Goal: Task Accomplishment & Management: Manage account settings

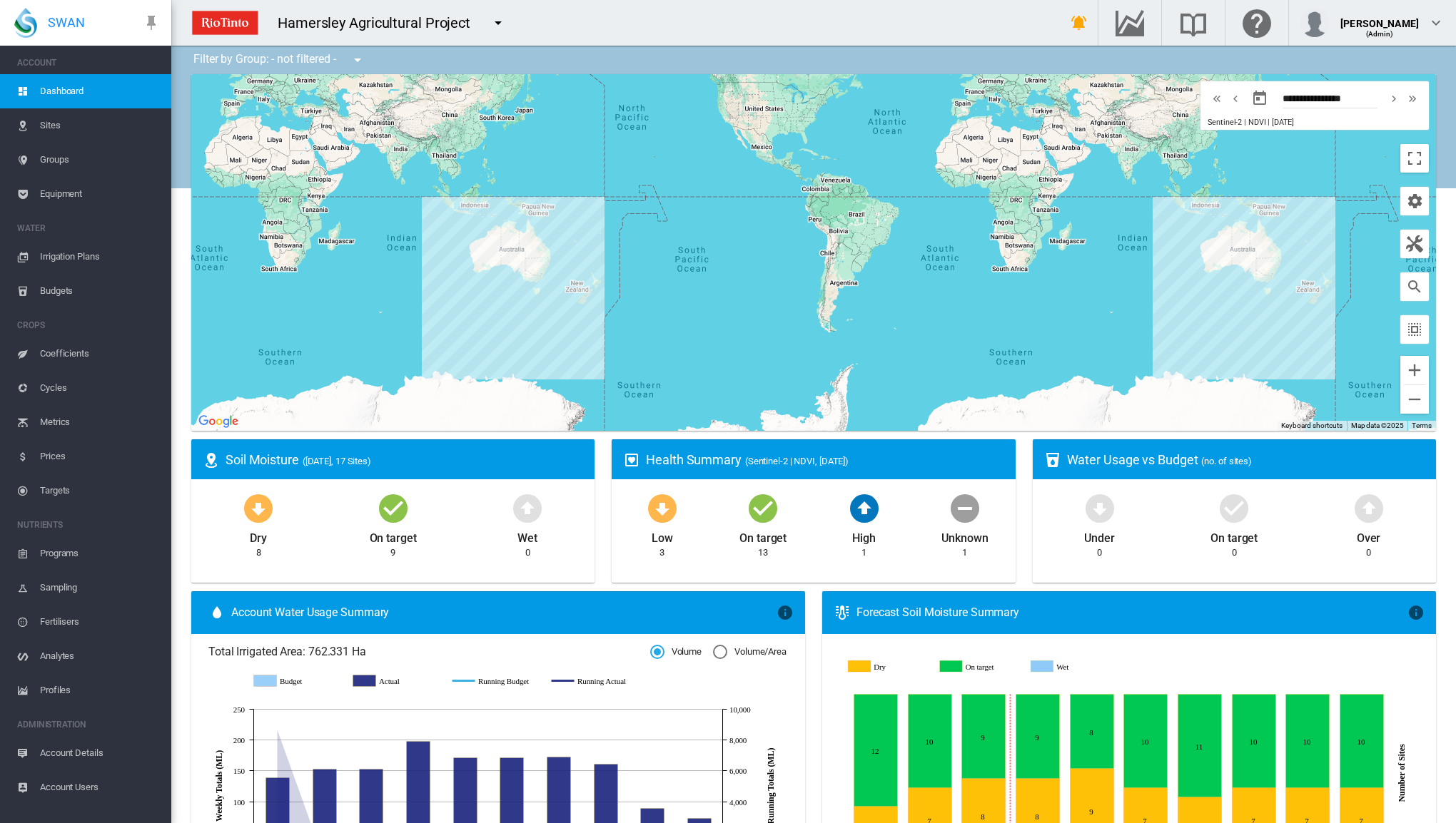
click at [68, 255] on span "Irrigation Plans" at bounding box center [99, 256] width 120 height 34
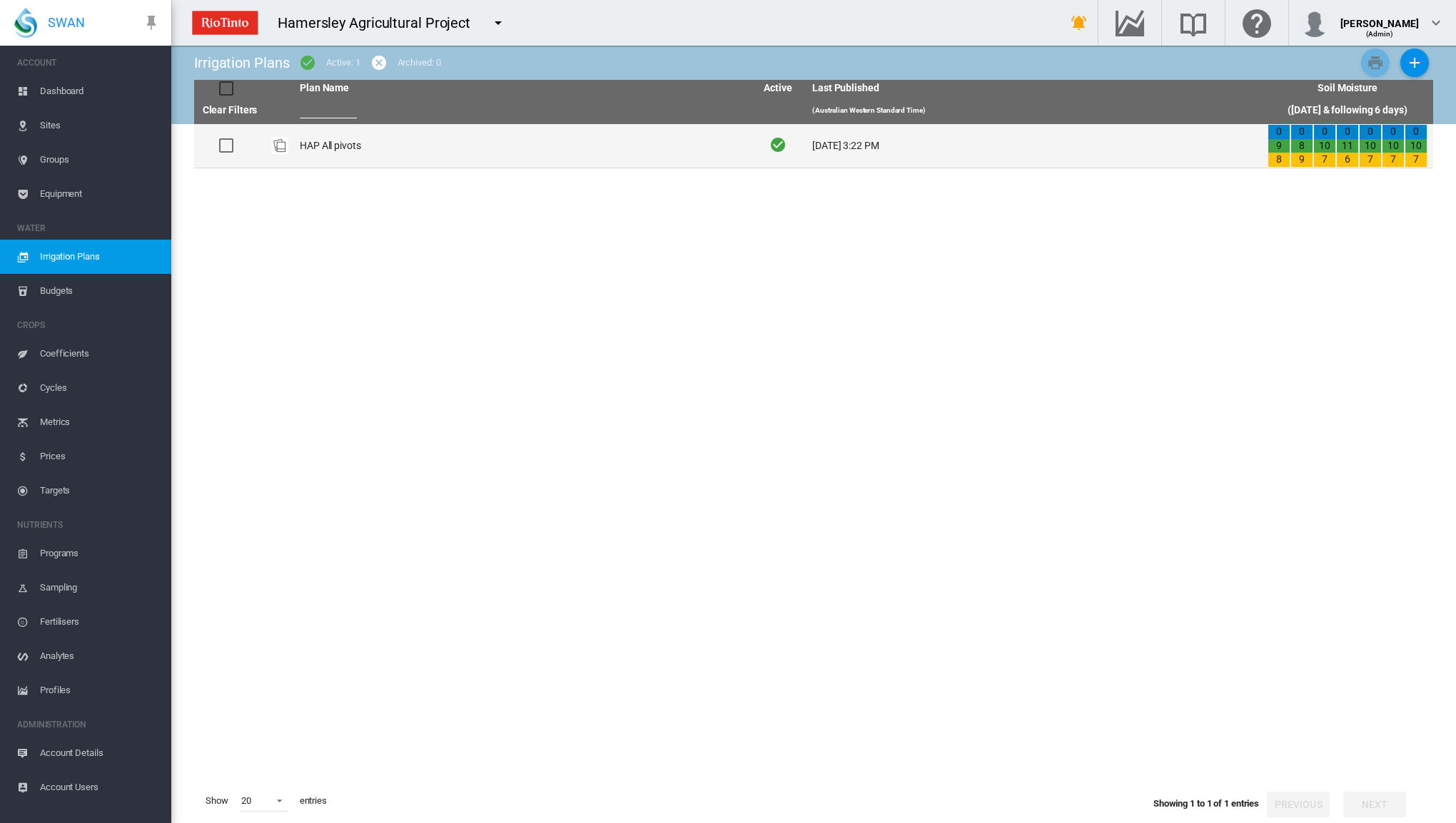
click at [329, 141] on td "HAP All pivots" at bounding box center [522, 146] width 455 height 44
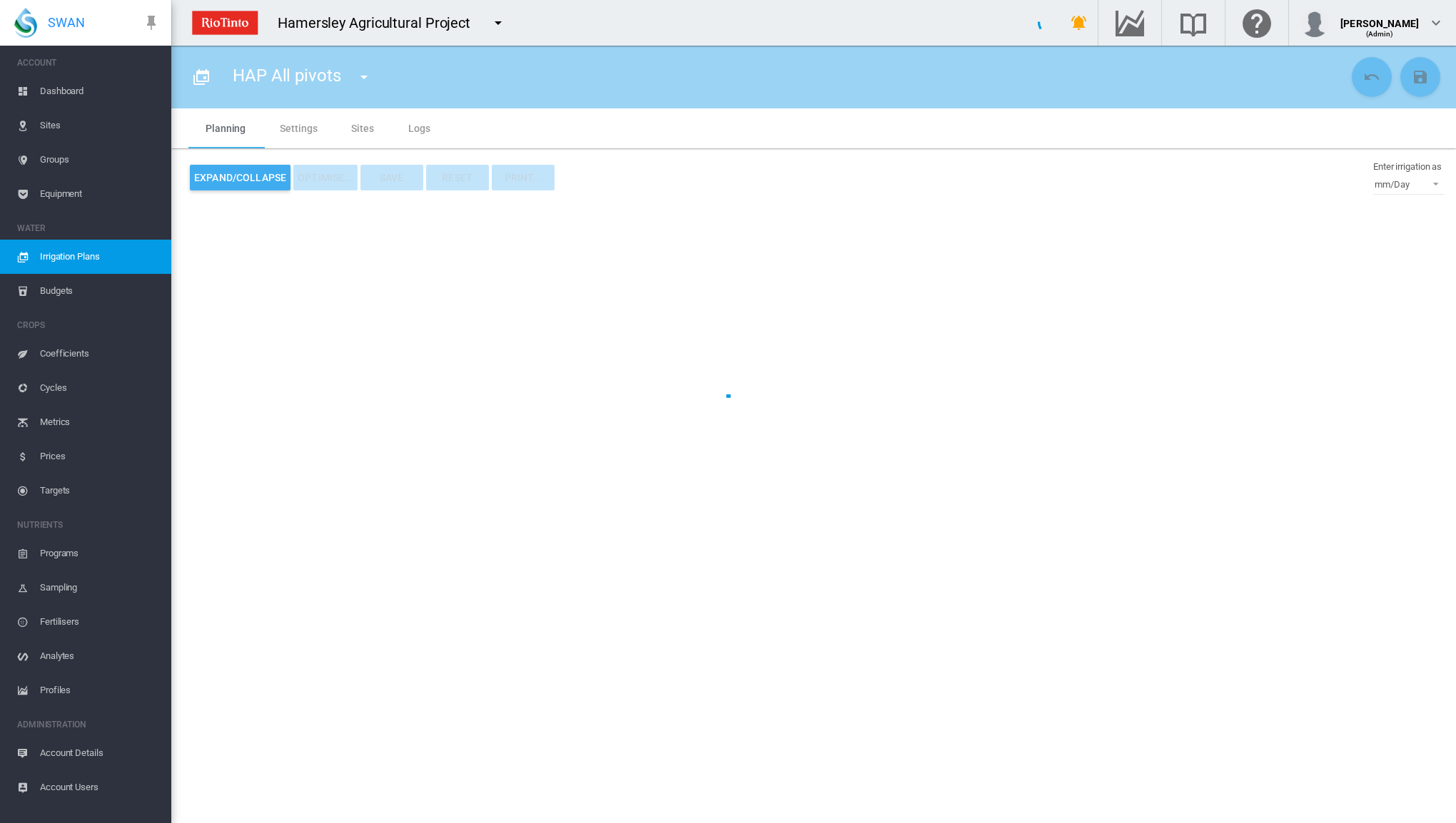
type input "**********"
type input "*"
type input "*****"
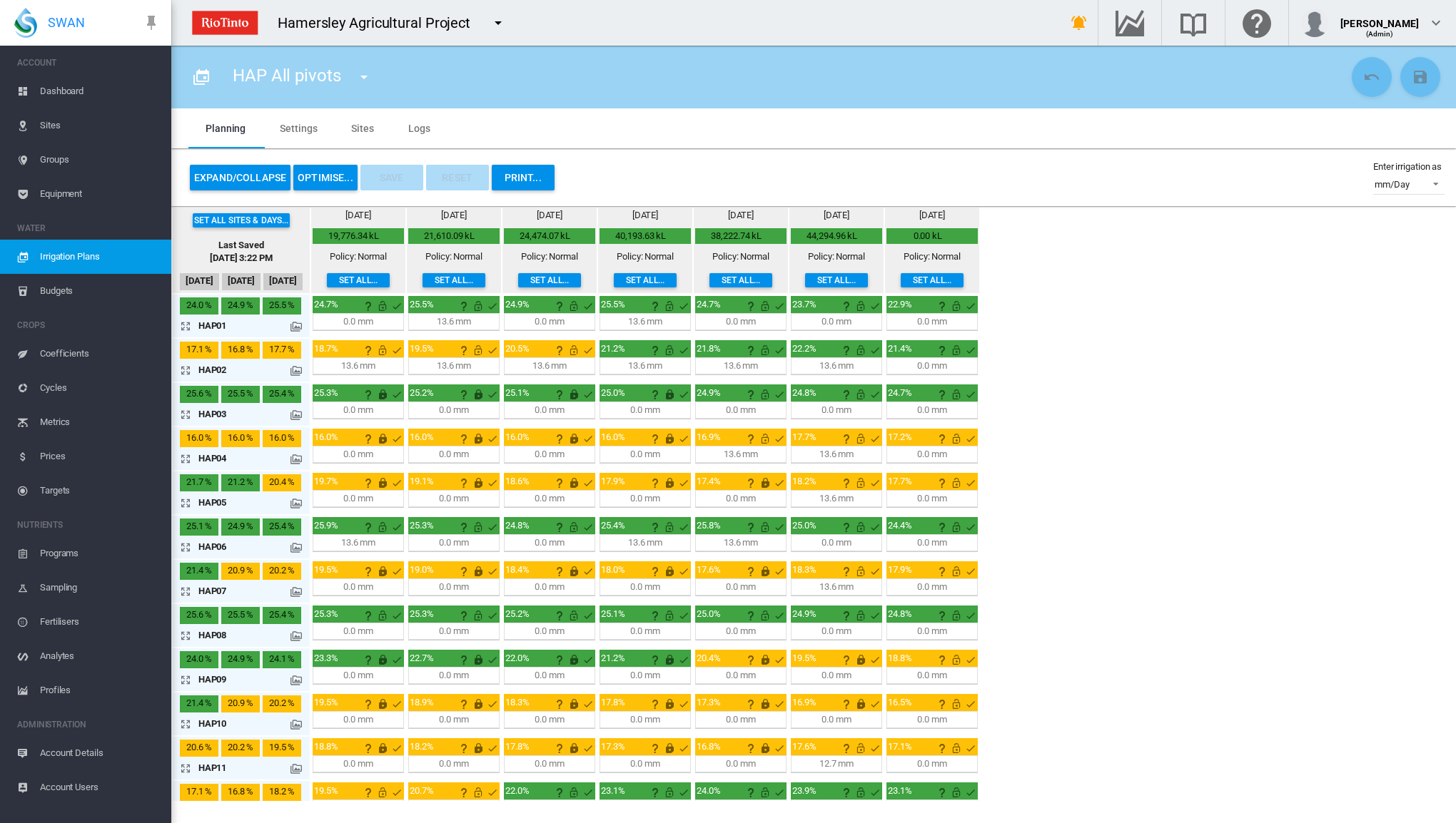
click at [229, 174] on button "Expand/Collapse" at bounding box center [240, 177] width 101 height 25
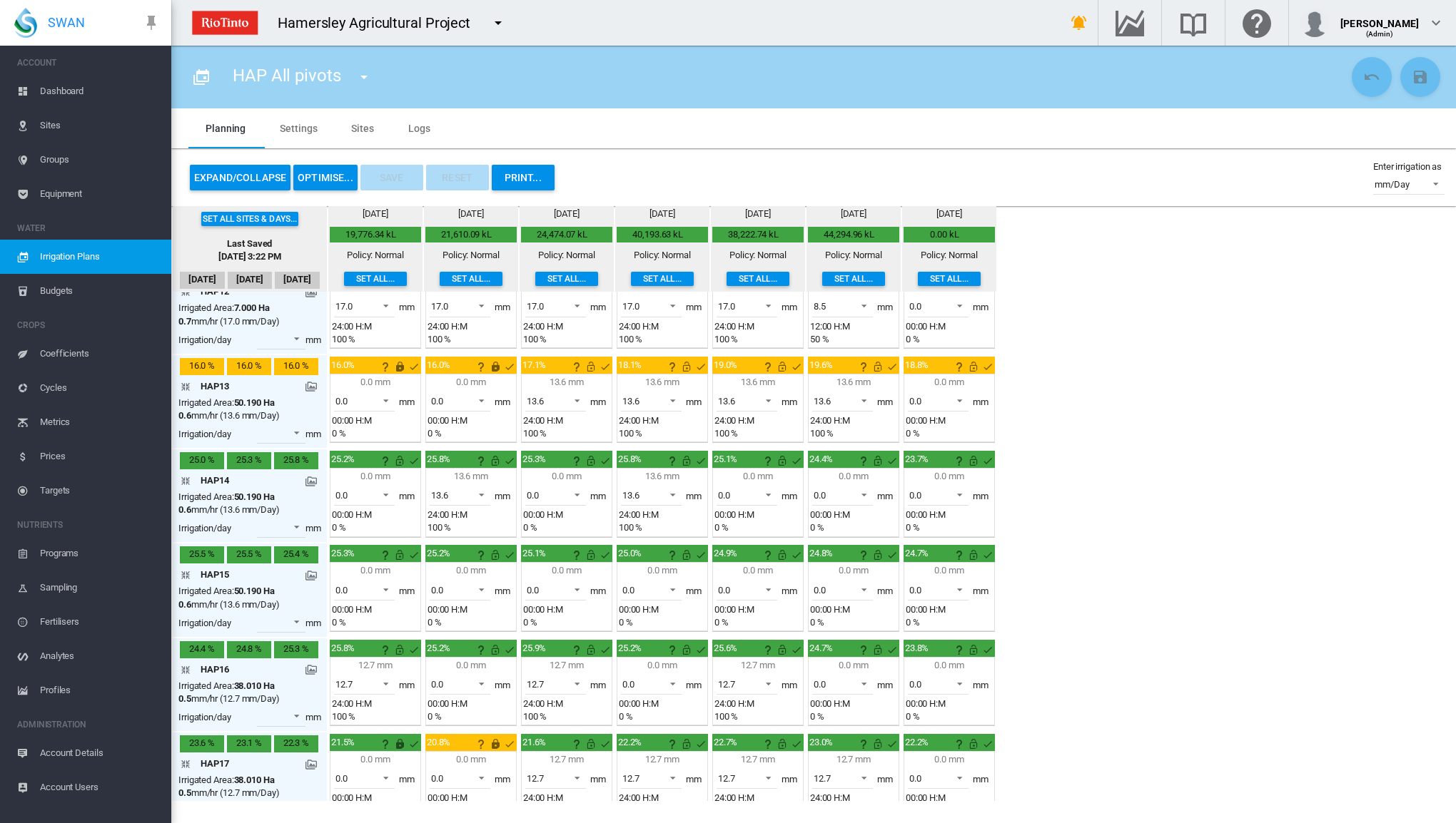
scroll to position [1081, 0]
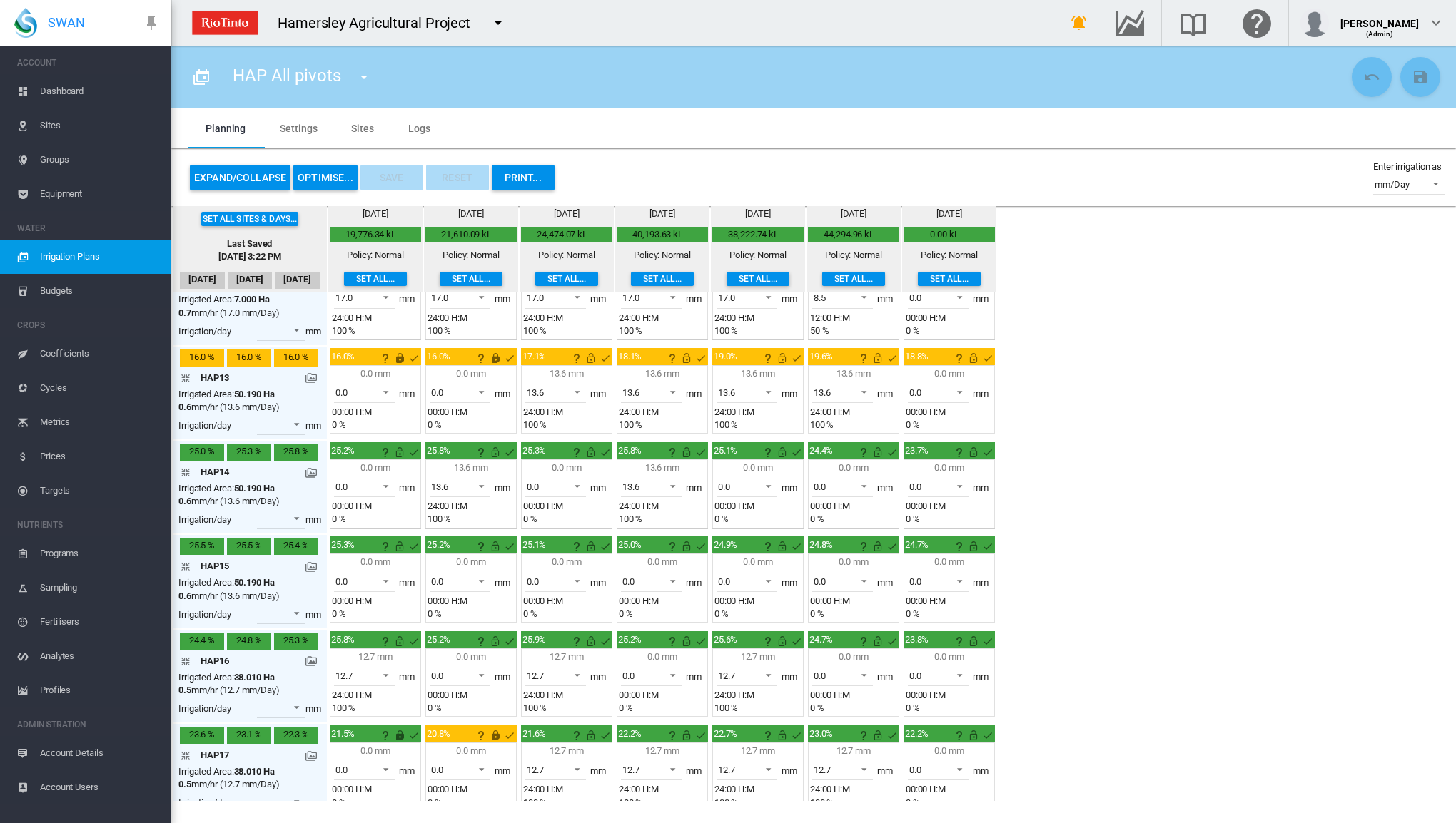
click at [399, 727] on md-icon "This irrigation is locked and cannot be amended by the optimiser. Click here to…" at bounding box center [400, 736] width 18 height 17
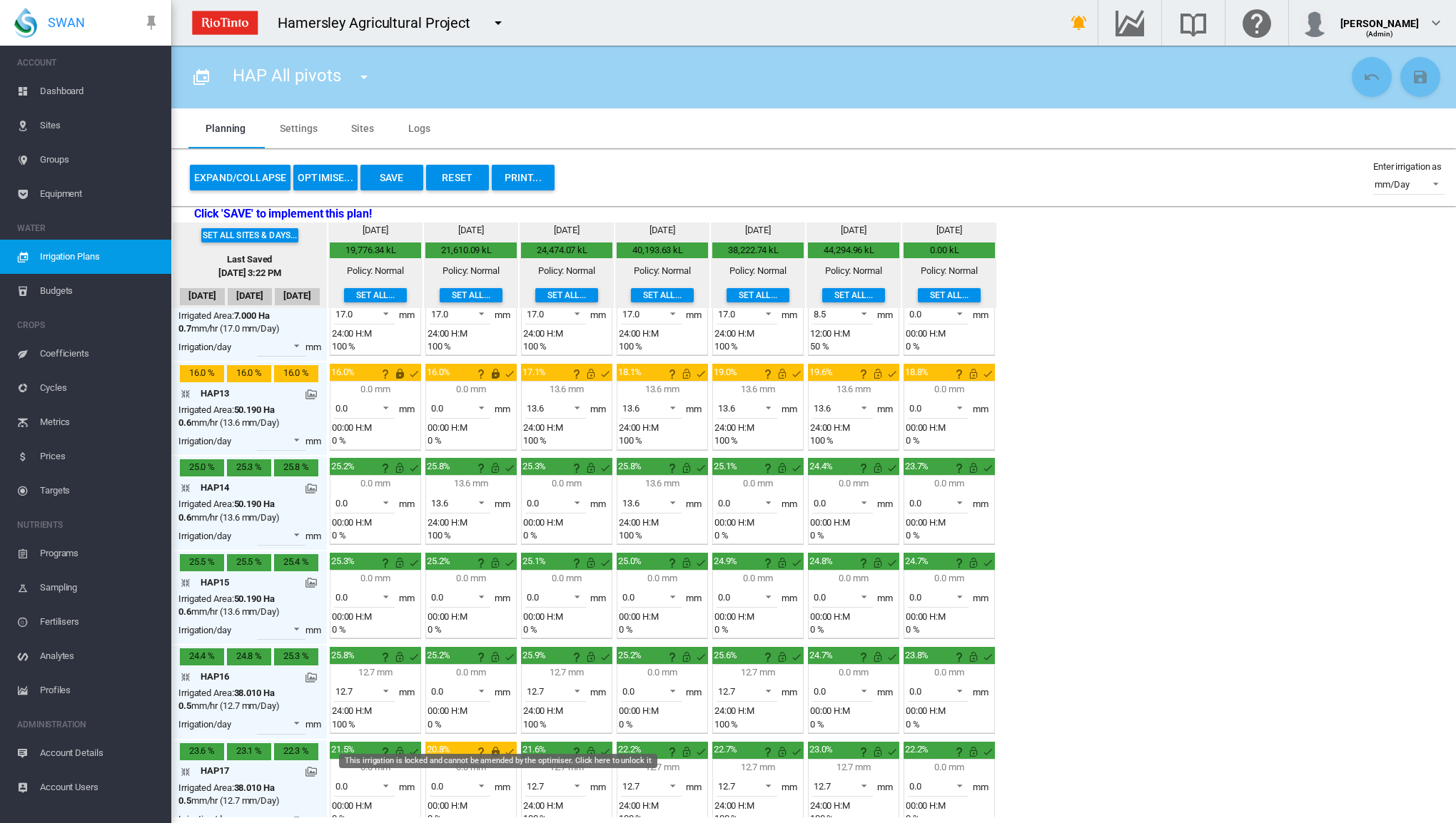
click at [494, 743] on md-icon "This irrigation is locked and cannot be amended by the optimiser. Click here to…" at bounding box center [496, 752] width 18 height 17
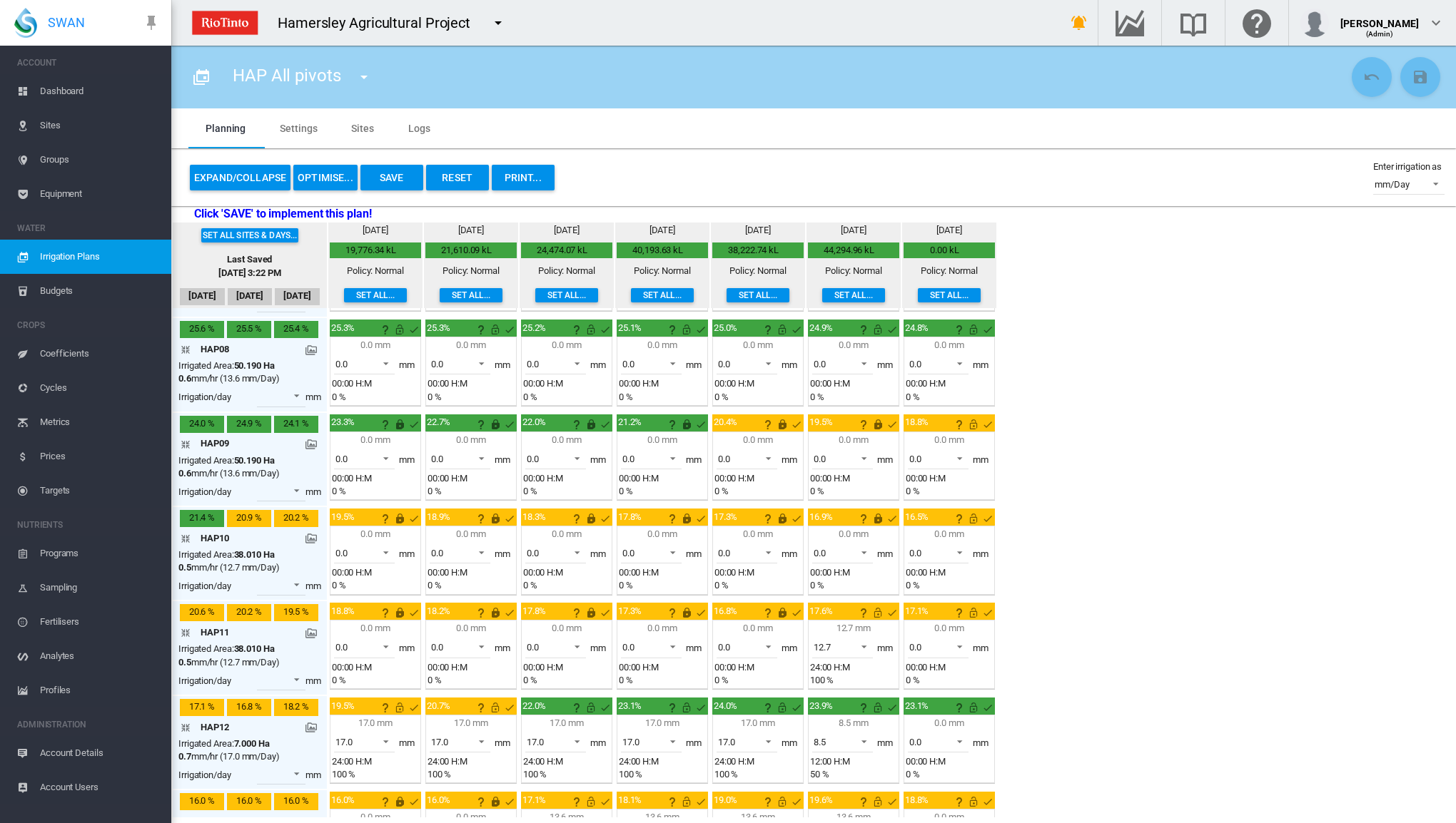
scroll to position [582, 0]
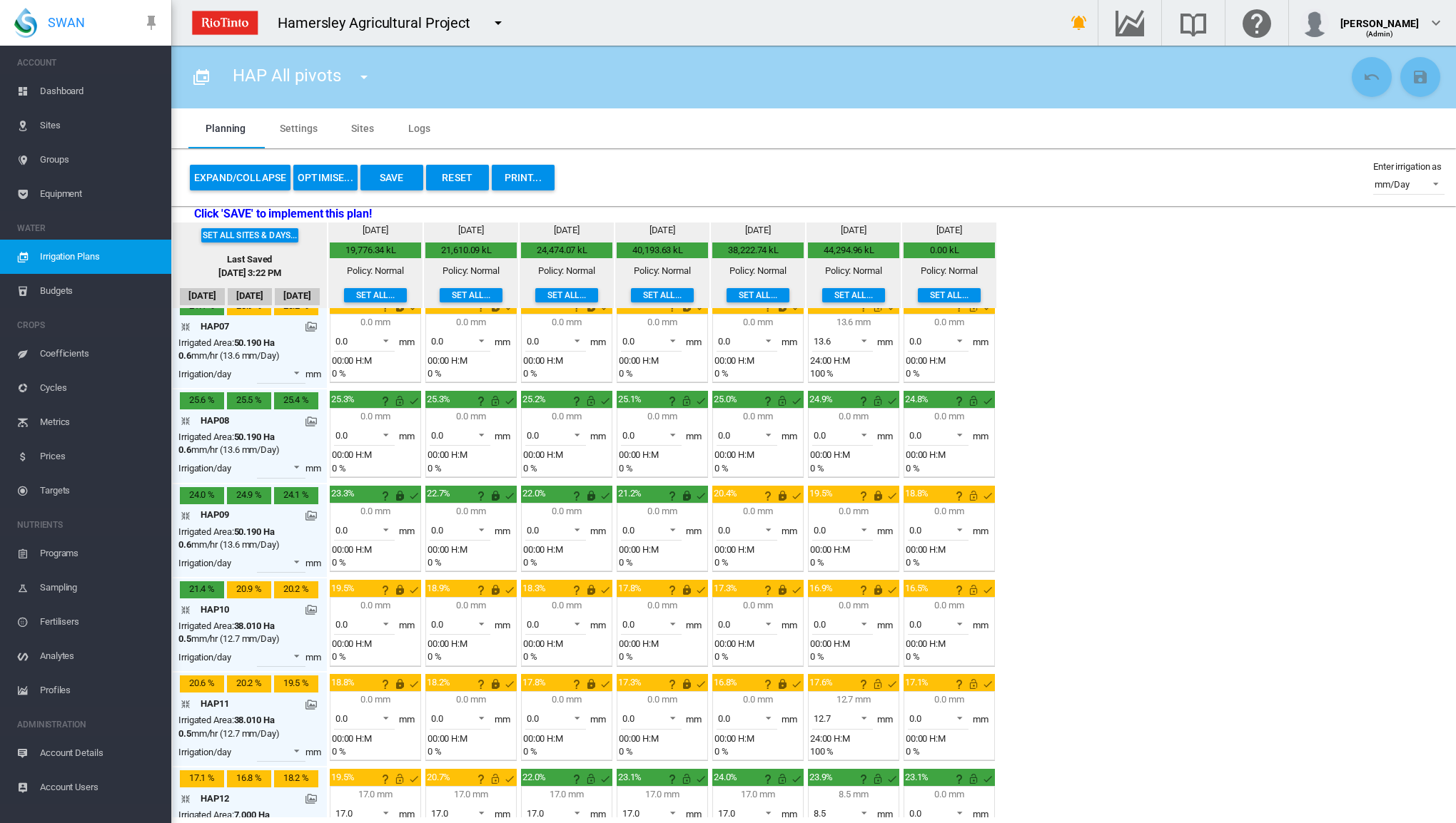
click at [318, 180] on button "OPTIMISE..." at bounding box center [325, 177] width 64 height 25
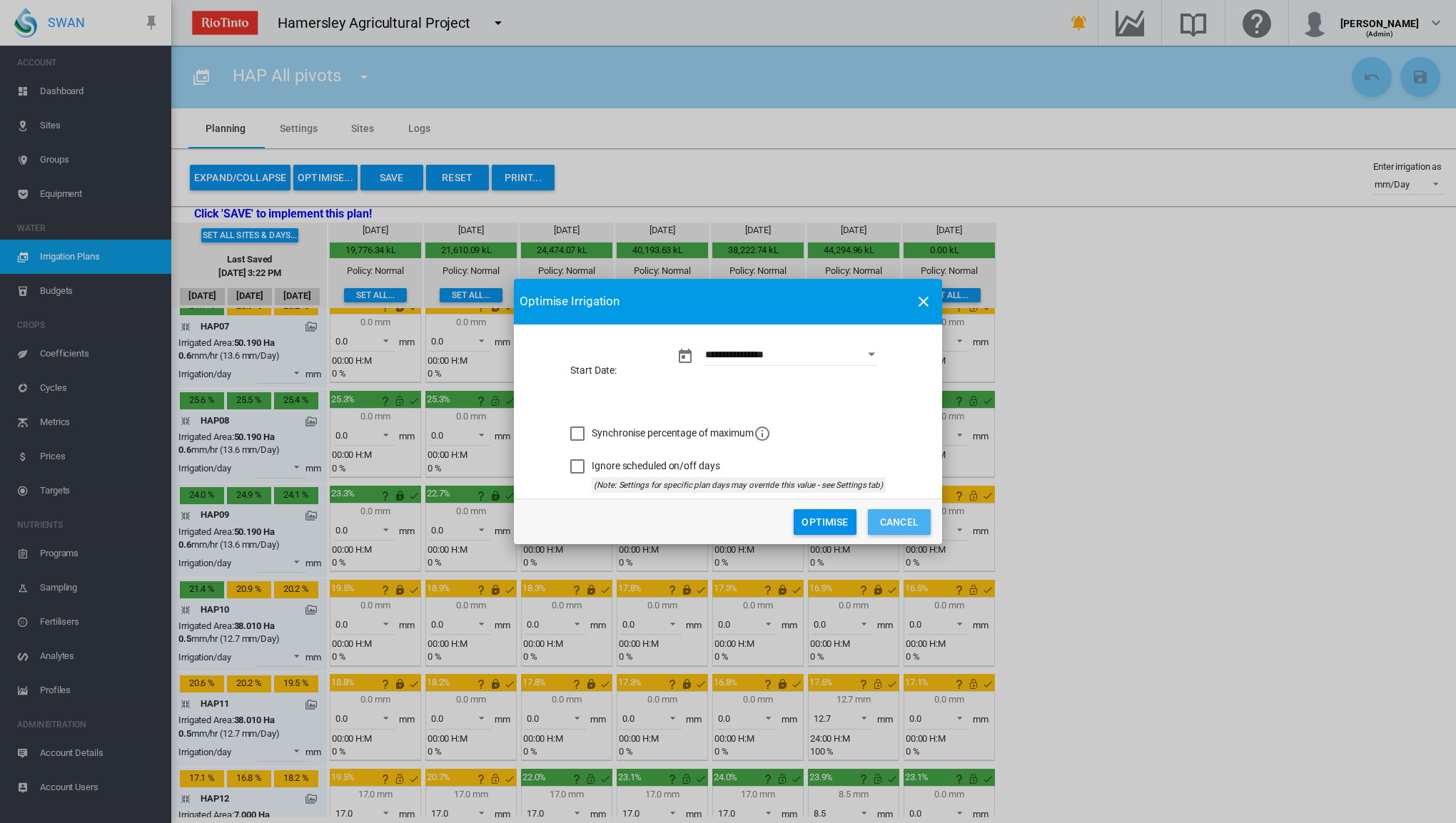
click at [882, 521] on button "Cancel" at bounding box center [899, 522] width 63 height 25
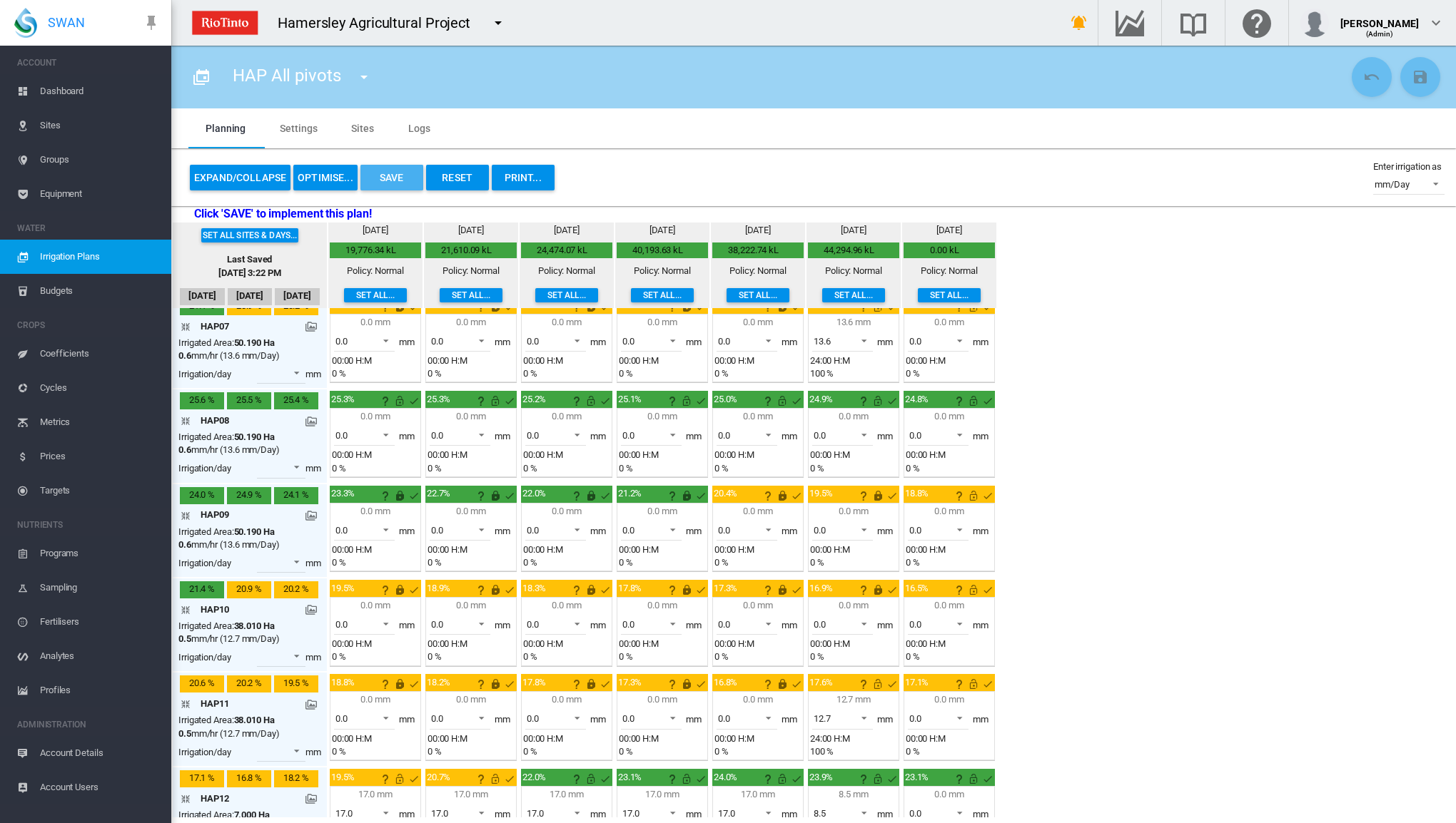
click at [393, 171] on button "Save" at bounding box center [391, 177] width 63 height 25
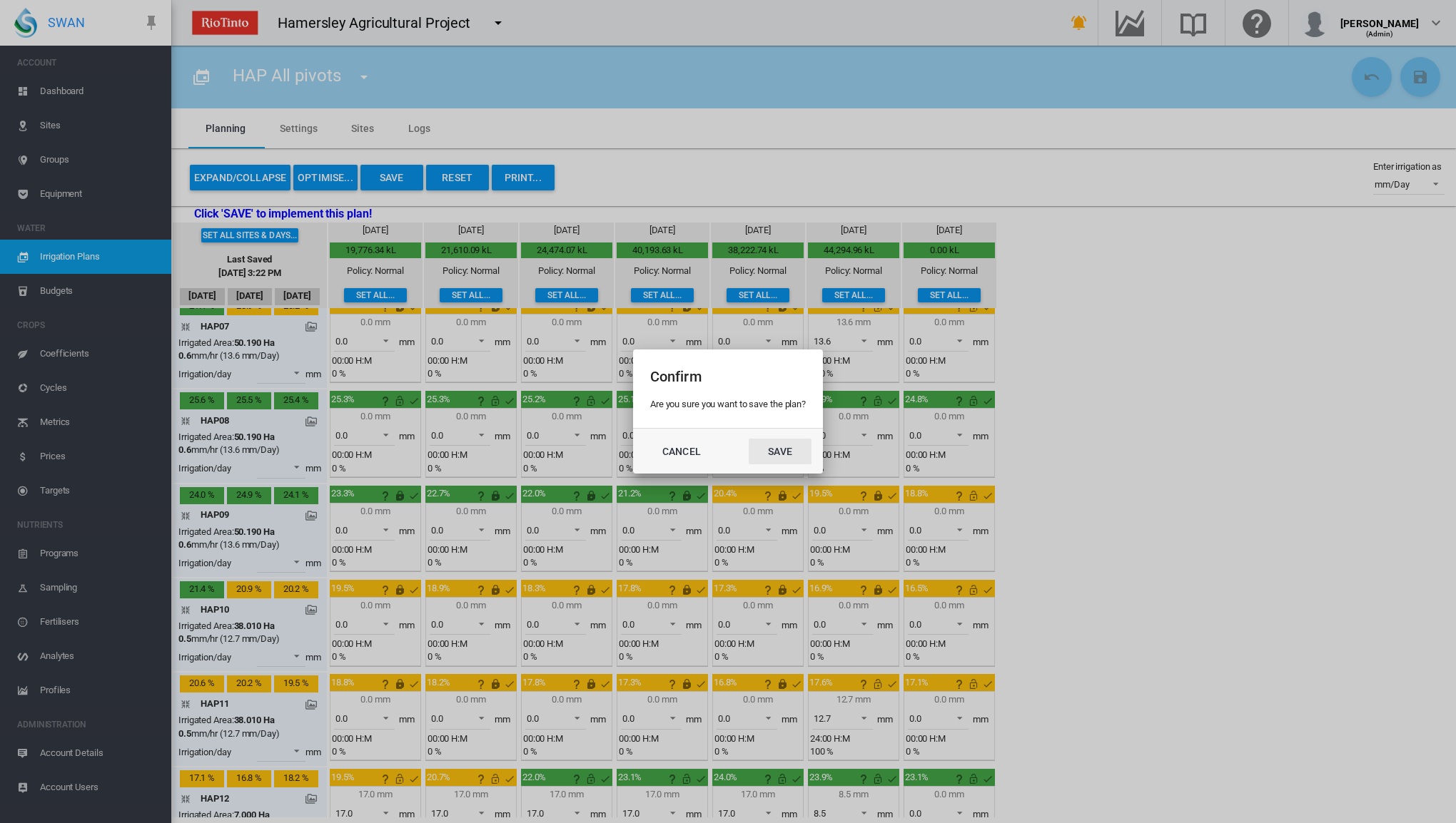
click at [786, 449] on button "Save" at bounding box center [780, 452] width 63 height 25
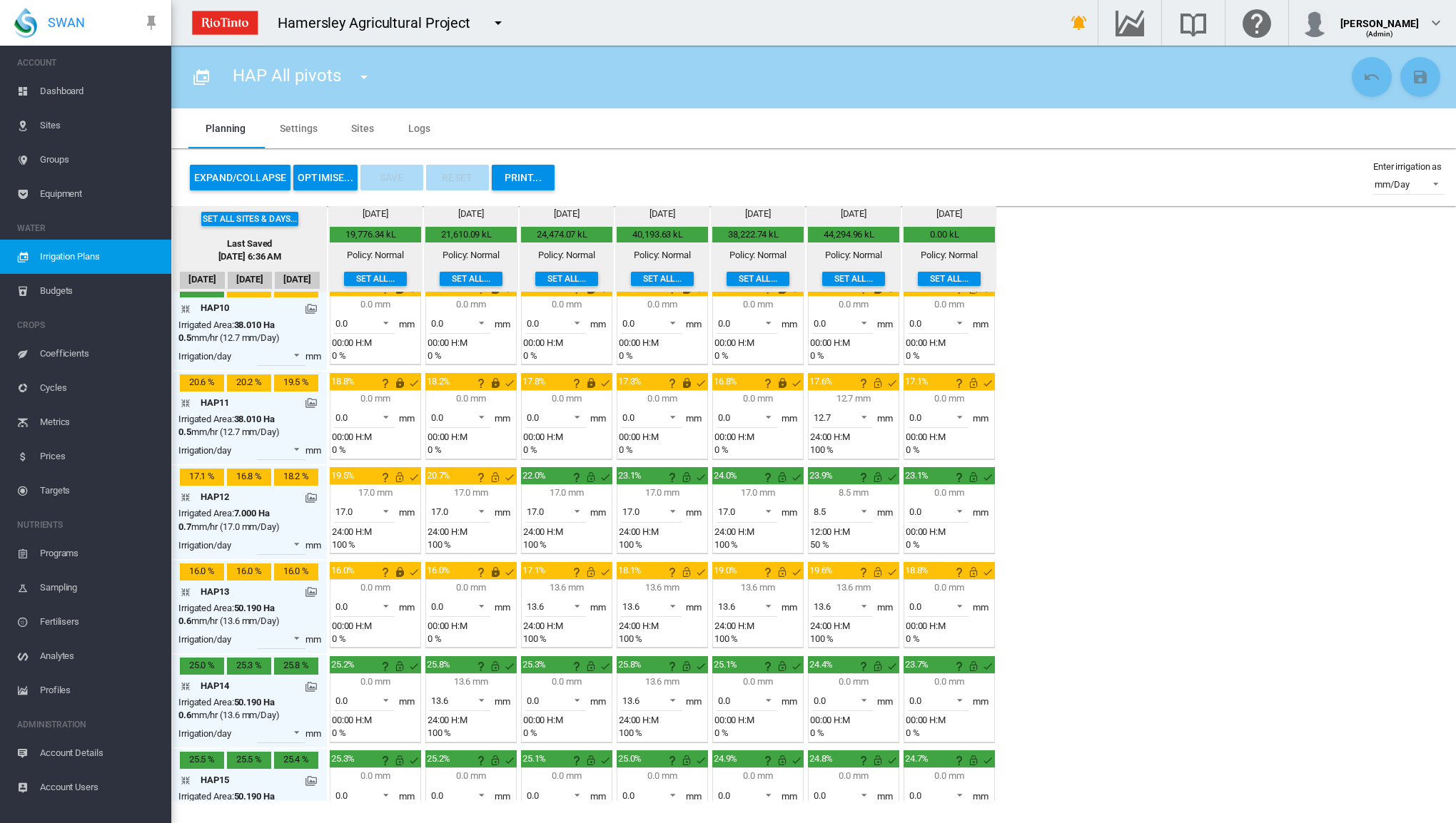
scroll to position [796, 0]
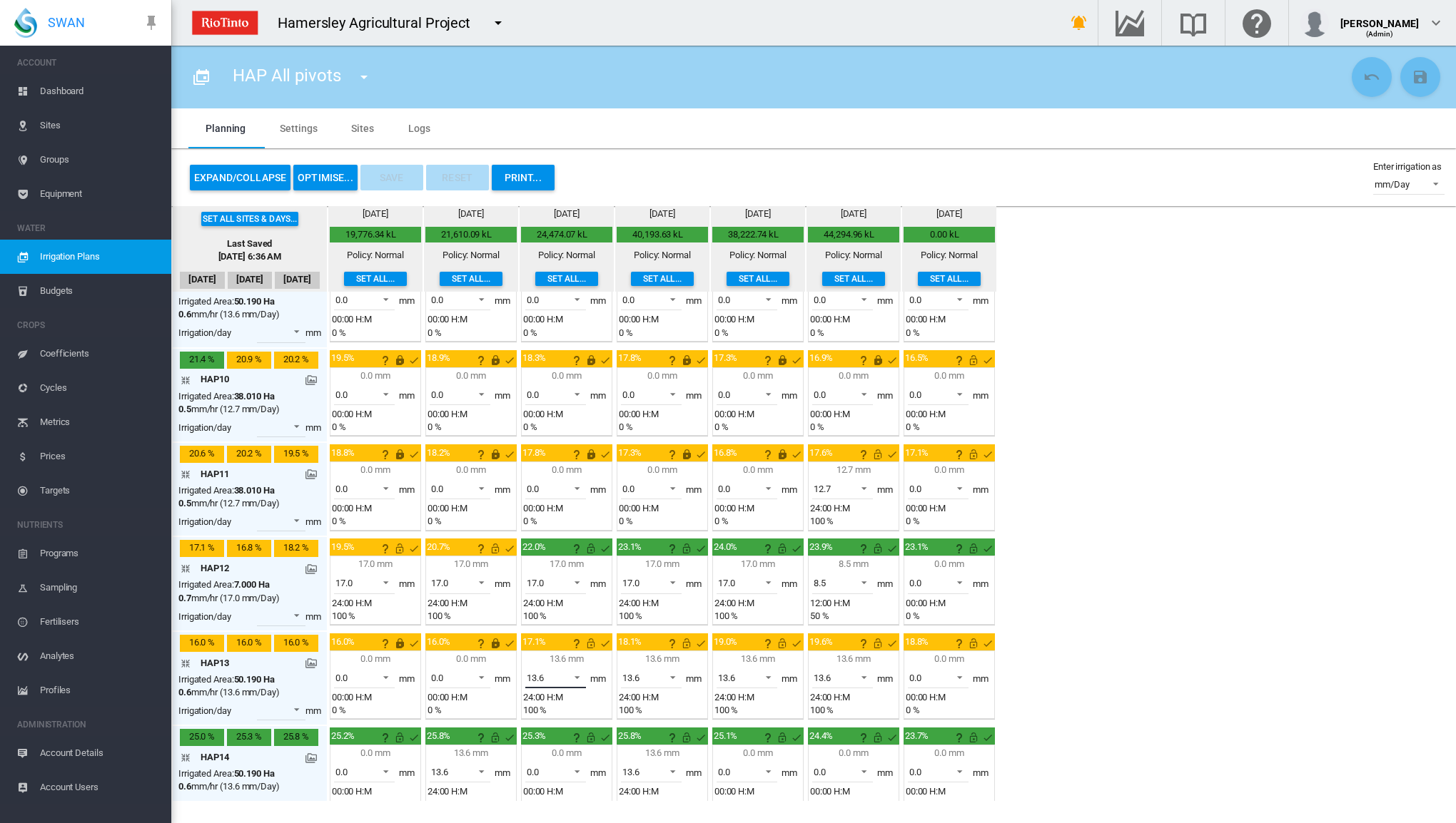
click at [578, 670] on span at bounding box center [574, 677] width 18 height 13
click at [558, 636] on md-option "0.0" at bounding box center [563, 631] width 97 height 34
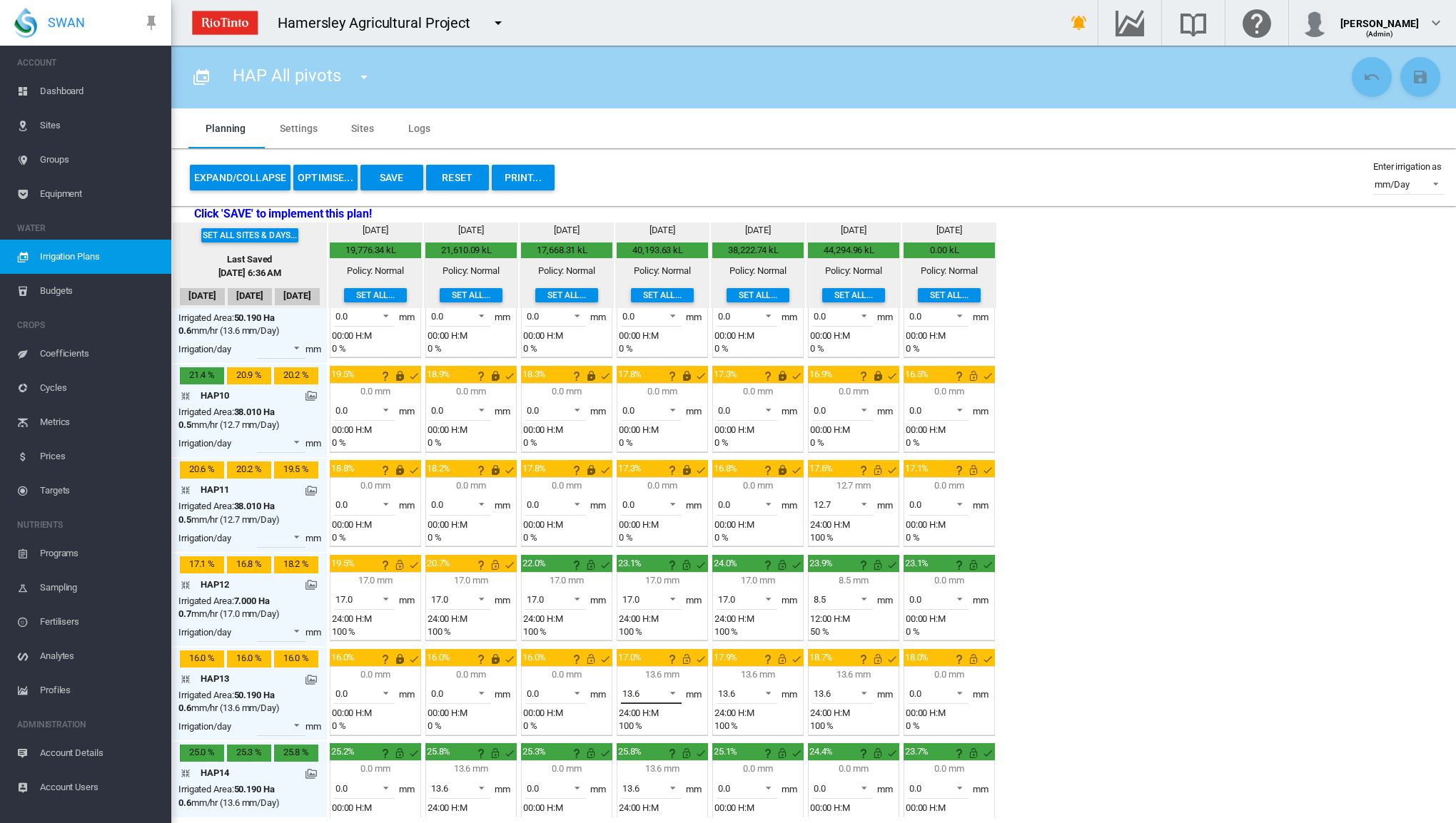
click at [672, 685] on span at bounding box center [669, 692] width 18 height 13
click at [668, 655] on md-option "0.0" at bounding box center [658, 646] width 97 height 34
click at [769, 685] on span at bounding box center [765, 692] width 18 height 13
click at [753, 655] on md-option "0.0" at bounding box center [753, 646] width 97 height 34
click at [861, 685] on span at bounding box center [860, 692] width 18 height 13
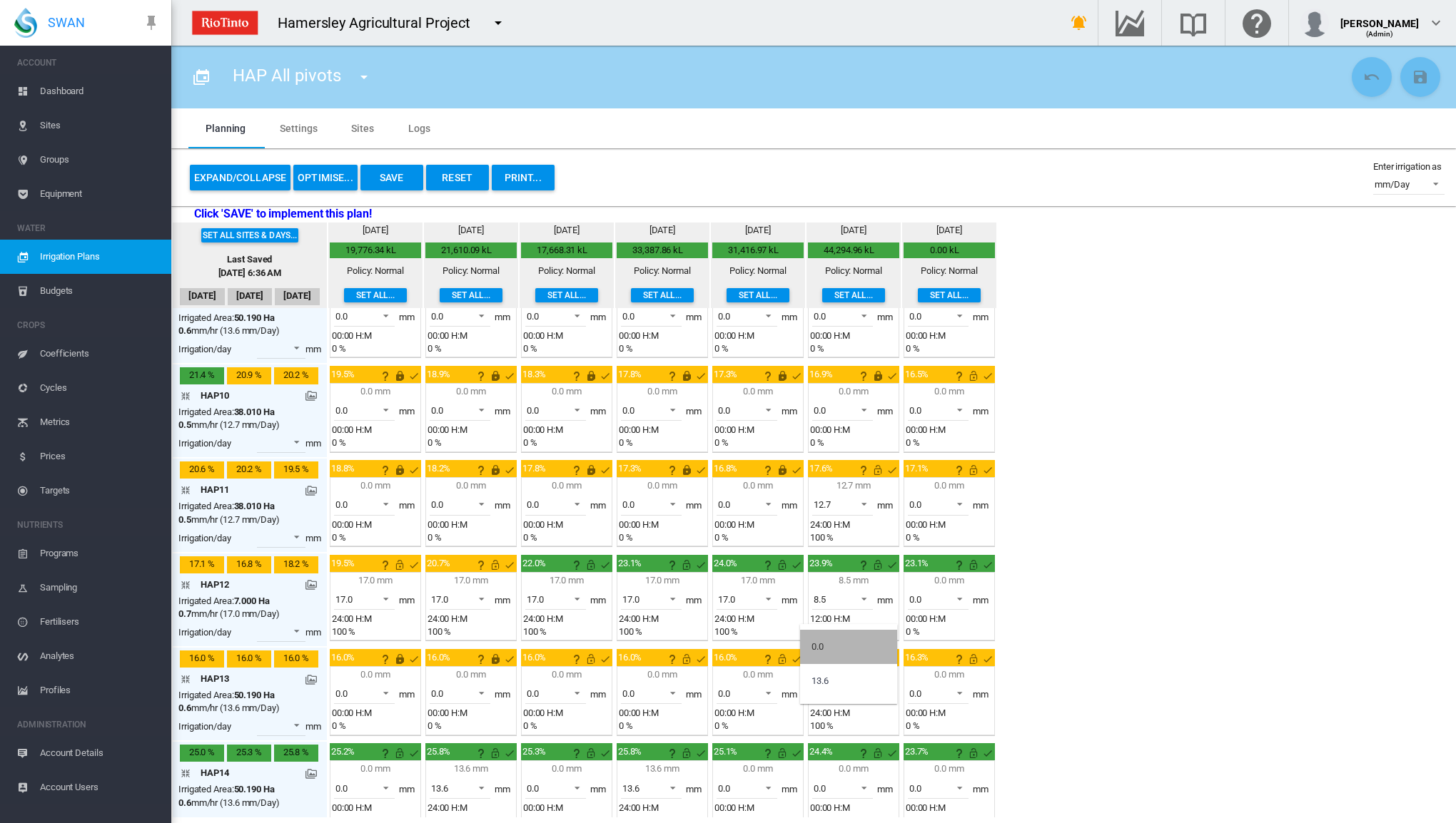
click at [854, 656] on md-option "0.0" at bounding box center [849, 646] width 97 height 34
click at [970, 650] on md-icon "This irrigation is unlocked and so can be amended by the optimiser. Click here …" at bounding box center [974, 659] width 18 height 17
click at [872, 650] on md-icon "This irrigation is unlocked and so can be amended by the optimiser. Click here …" at bounding box center [878, 659] width 18 height 17
click at [783, 650] on md-icon "This irrigation is unlocked and so can be amended by the optimiser. Click here …" at bounding box center [783, 659] width 18 height 17
click at [690, 650] on md-icon "This irrigation is unlocked and so can be amended by the optimiser. Click here …" at bounding box center [687, 659] width 18 height 17
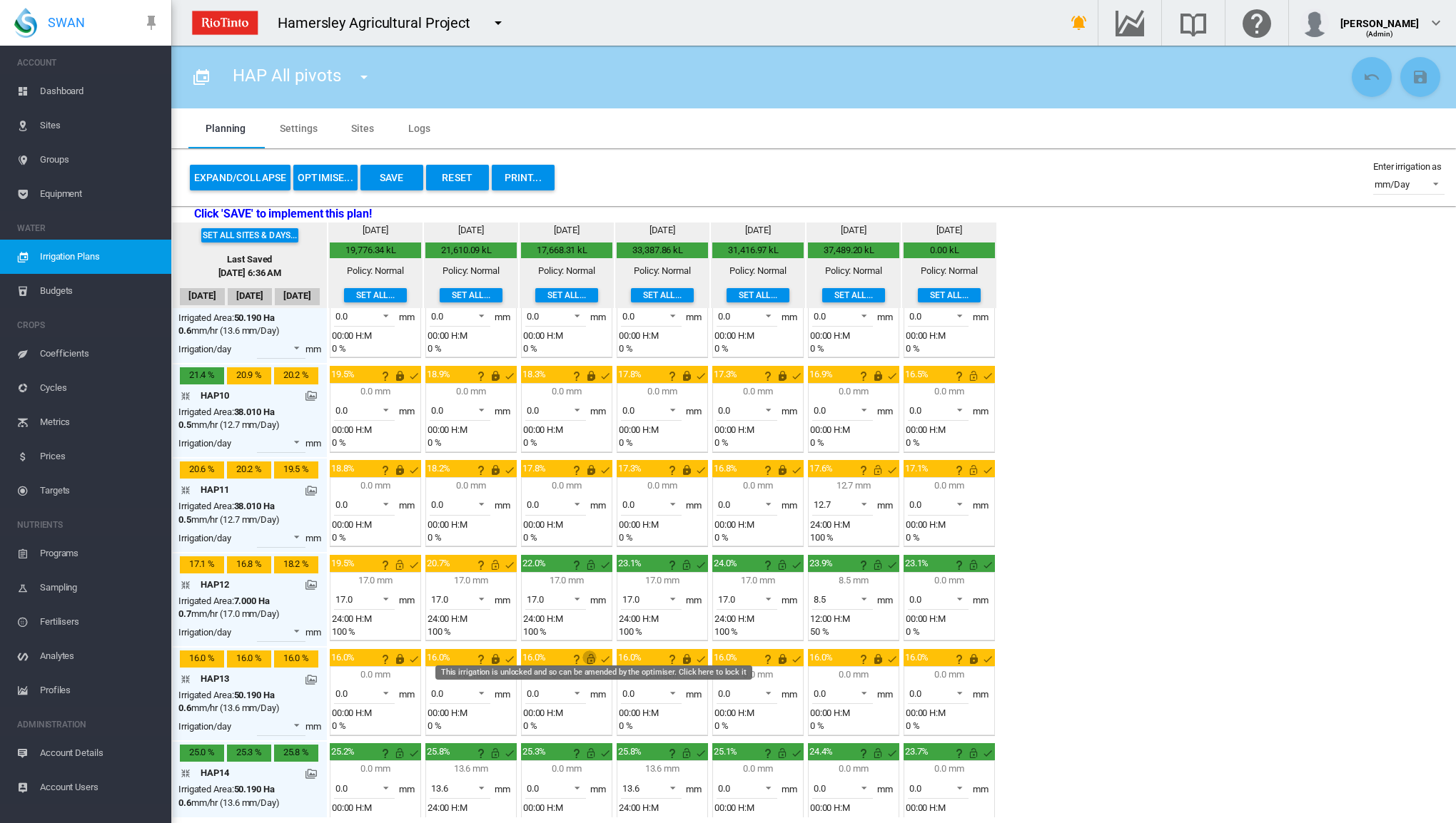
click at [586, 650] on md-icon "This irrigation is unlocked and so can be amended by the optimiser. Click here …" at bounding box center [591, 659] width 18 height 17
click at [864, 496] on span at bounding box center [860, 503] width 18 height 13
click at [860, 464] on md-option "0.0" at bounding box center [849, 460] width 97 height 34
click at [957, 496] on span at bounding box center [956, 503] width 18 height 13
click at [954, 496] on md-option "0.0" at bounding box center [944, 494] width 97 height 34
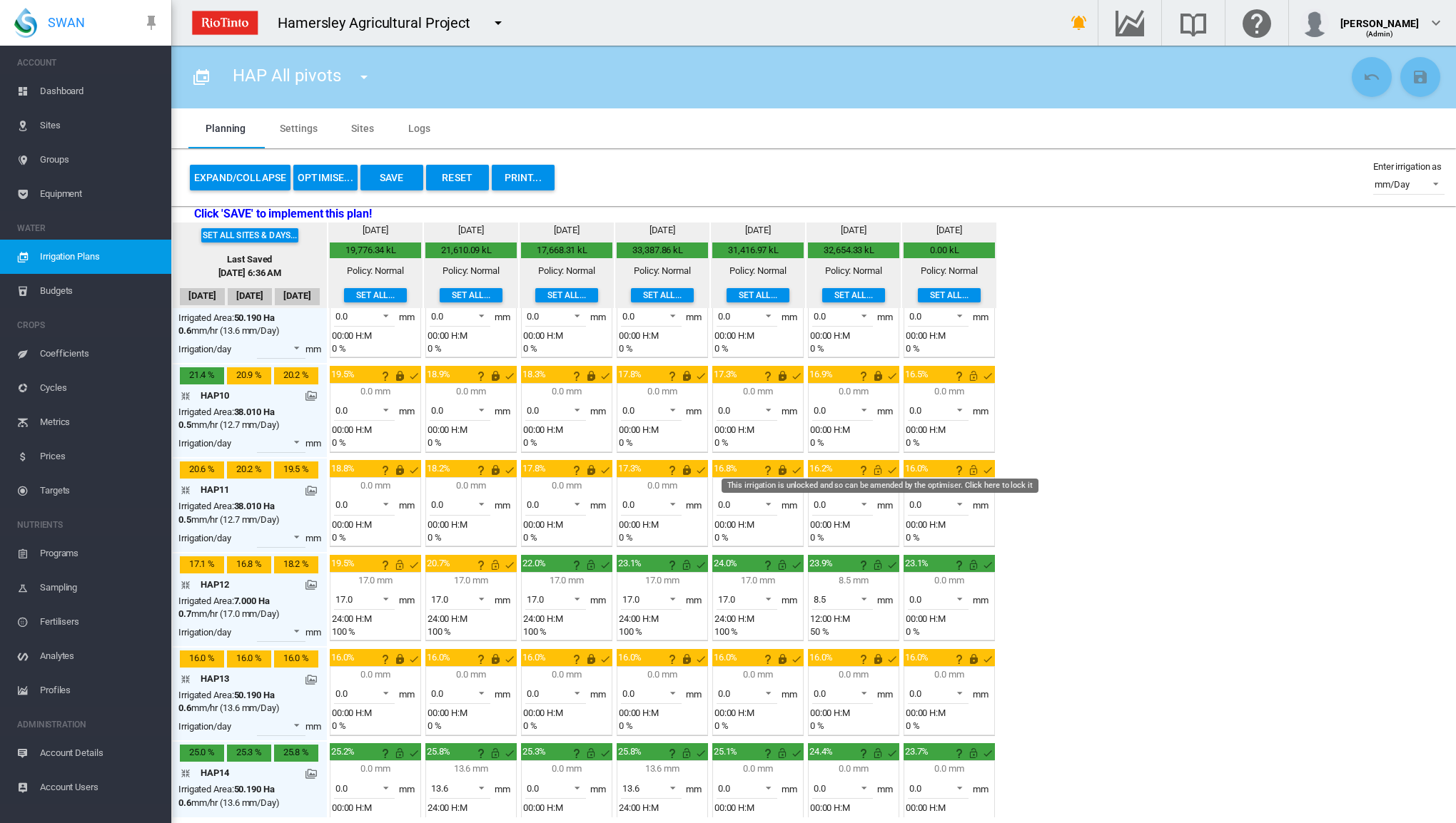
click at [875, 462] on md-icon "This irrigation is unlocked and so can be amended by the optimiser. Click here …" at bounding box center [878, 471] width 18 height 17
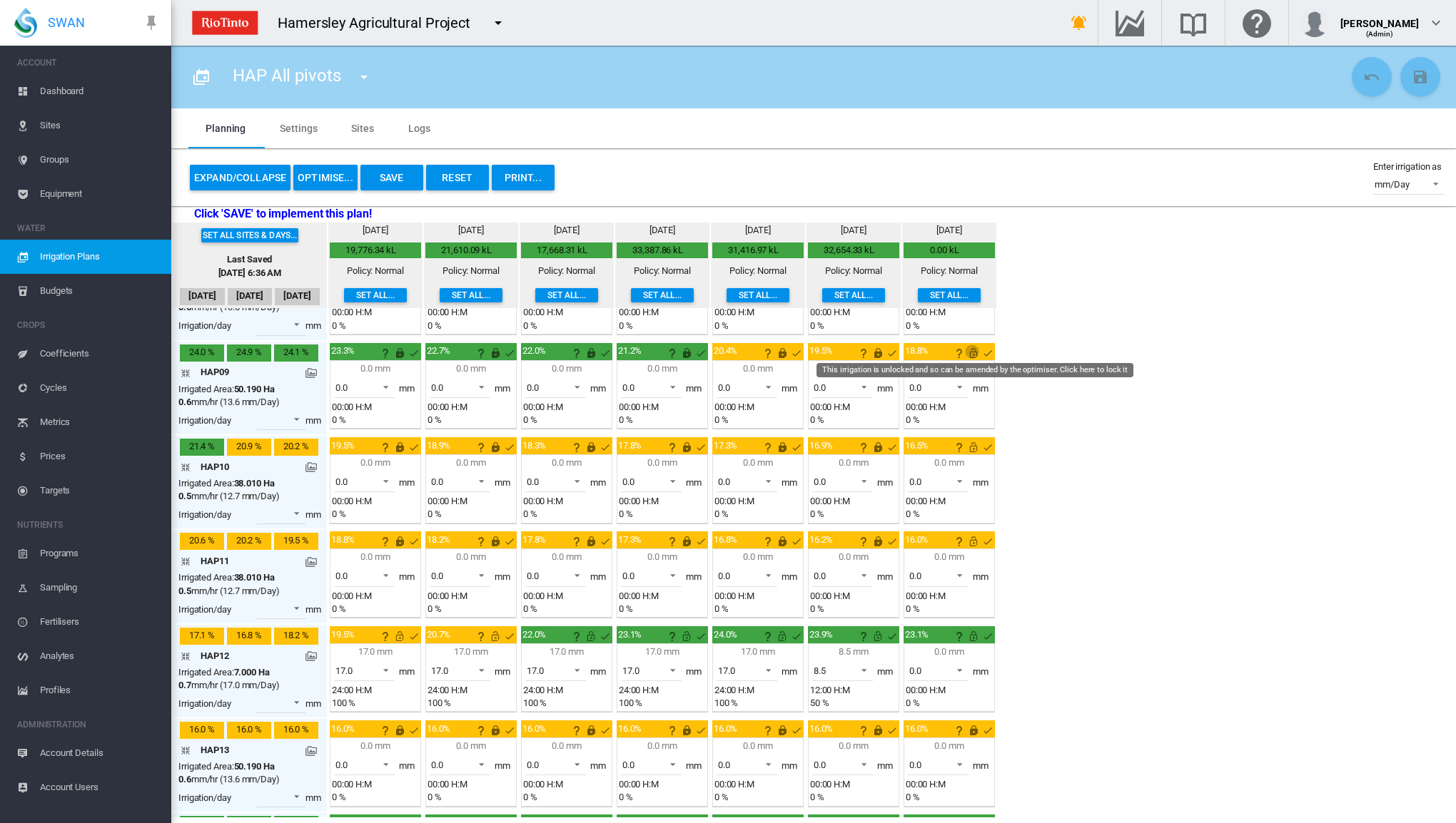
click at [972, 344] on md-icon "This irrigation is unlocked and so can be amended by the optimiser. Click here …" at bounding box center [974, 353] width 18 height 17
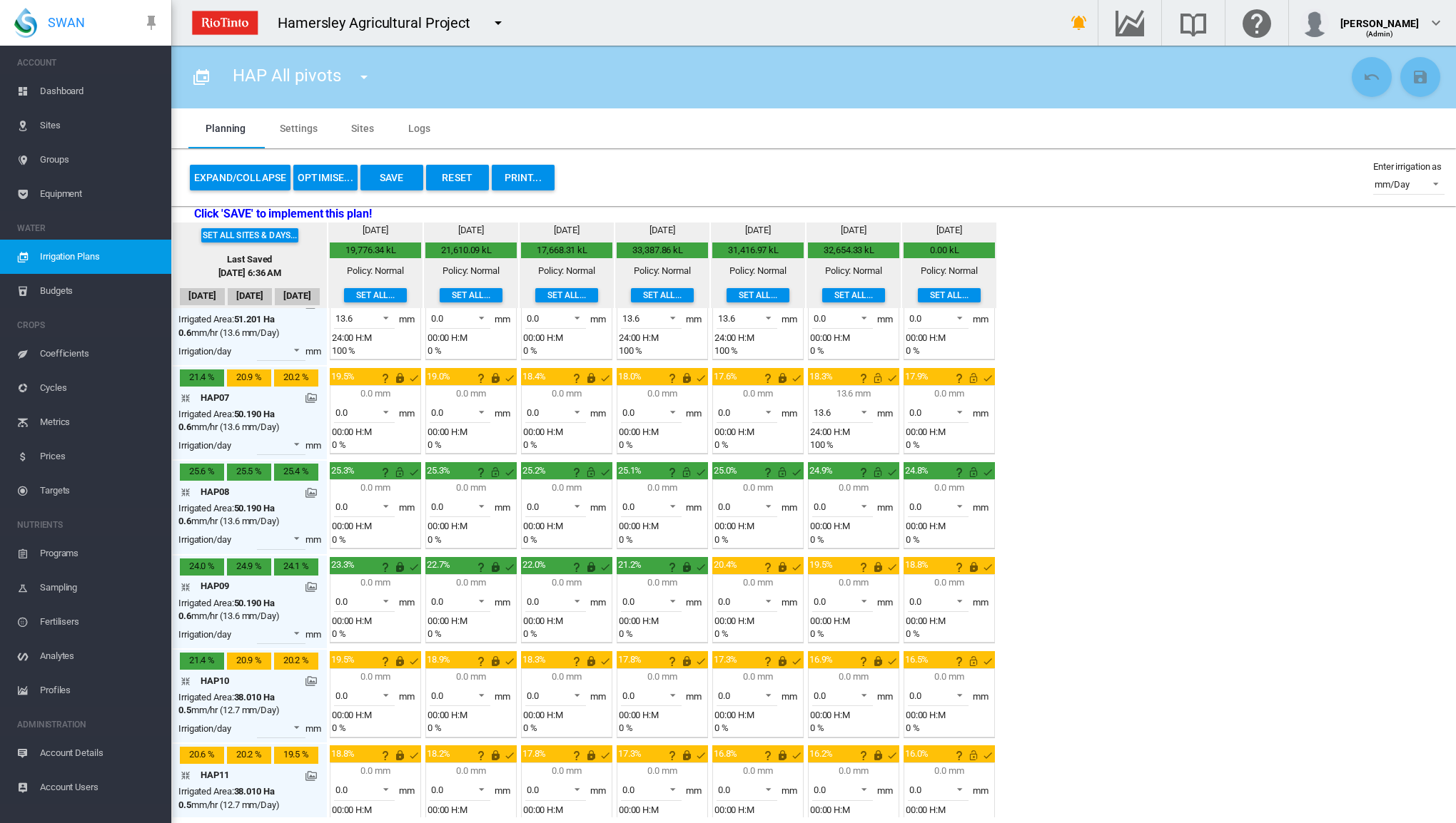
scroll to position [510, 0]
click at [864, 407] on span at bounding box center [860, 411] width 18 height 13
click at [843, 378] on md-option "0.0" at bounding box center [849, 371] width 97 height 34
click at [971, 371] on md-icon "This irrigation is unlocked and so can be amended by the optimiser. Click here …" at bounding box center [974, 379] width 18 height 17
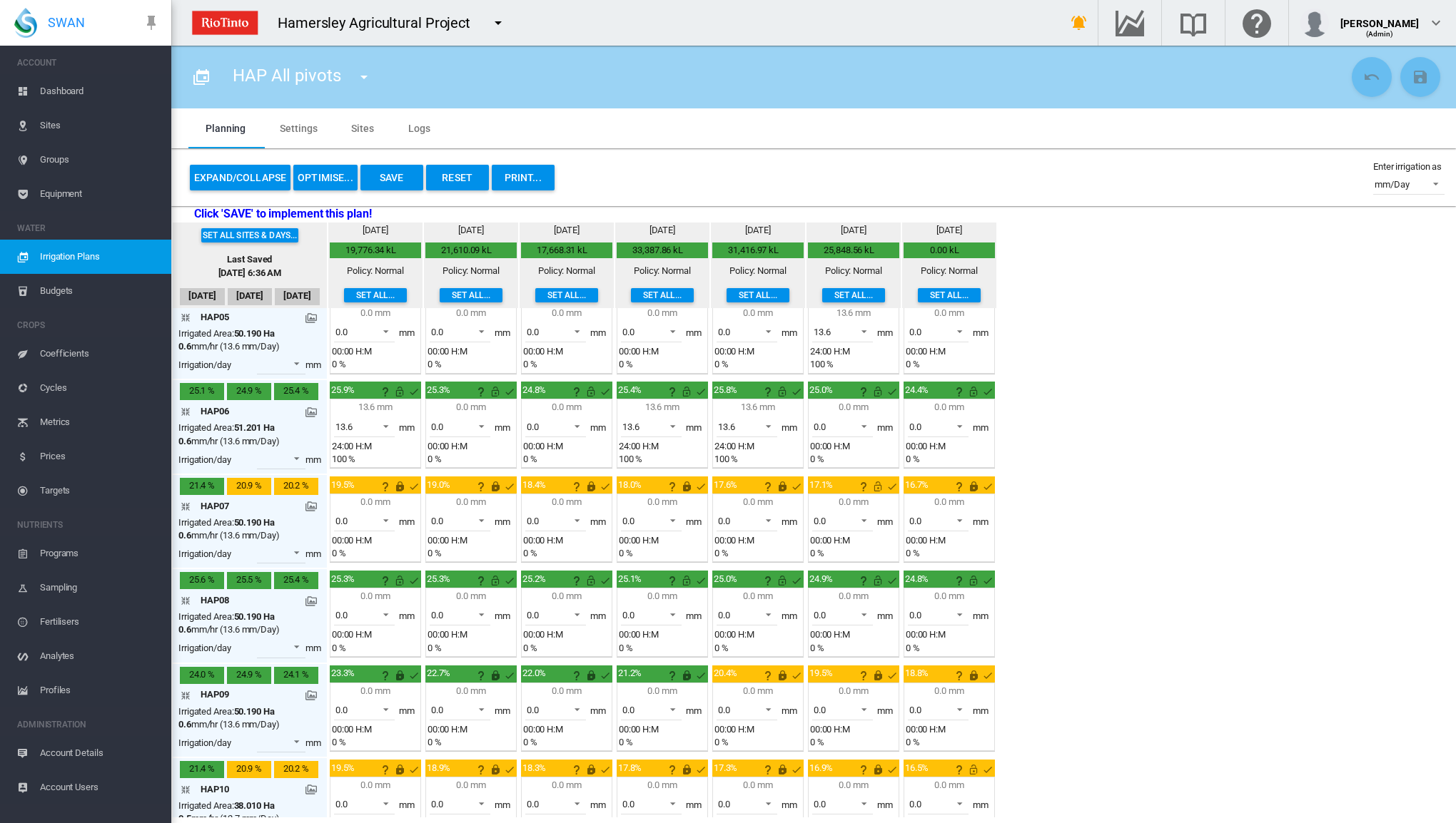
scroll to position [368, 0]
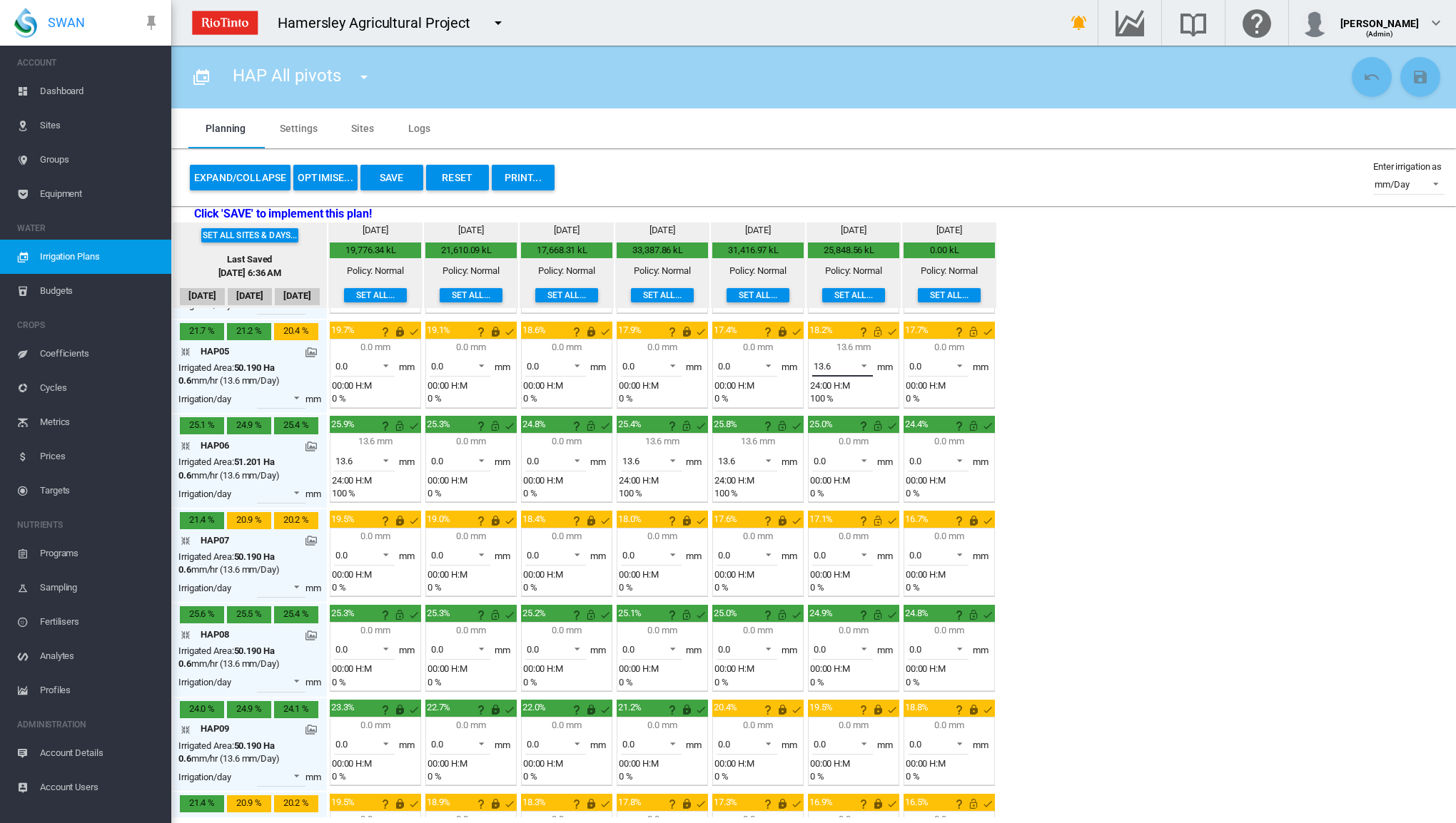
click at [862, 360] on span at bounding box center [860, 364] width 18 height 13
click at [838, 333] on md-option "0.0" at bounding box center [849, 327] width 97 height 34
click at [878, 330] on md-icon "This irrigation is unlocked and so can be amended by the optimiser. Click here …" at bounding box center [878, 332] width 18 height 17
click at [970, 326] on md-icon "This irrigation is unlocked and so can be amended by the optimiser. Click here …" at bounding box center [974, 332] width 18 height 17
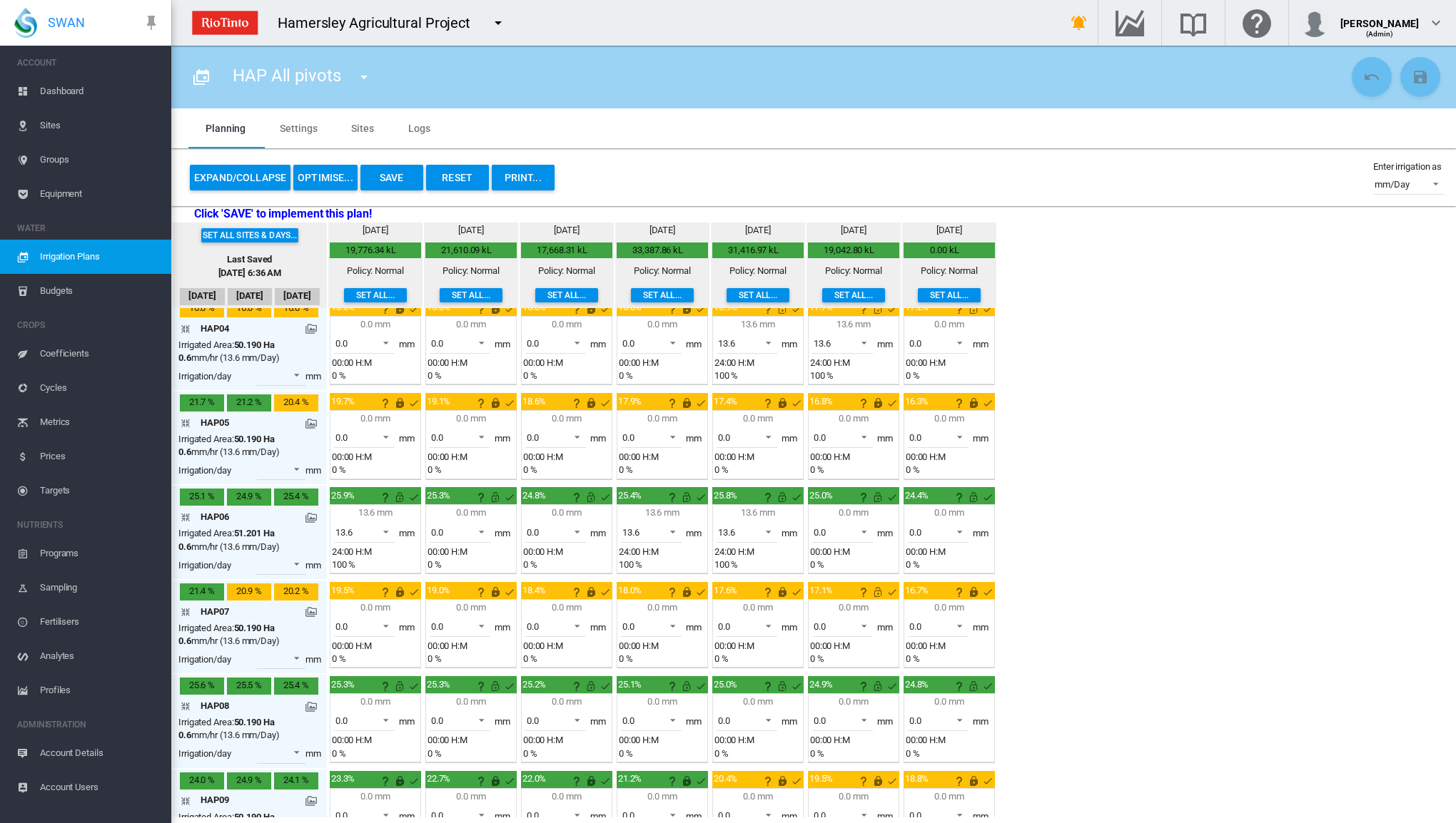
scroll to position [226, 0]
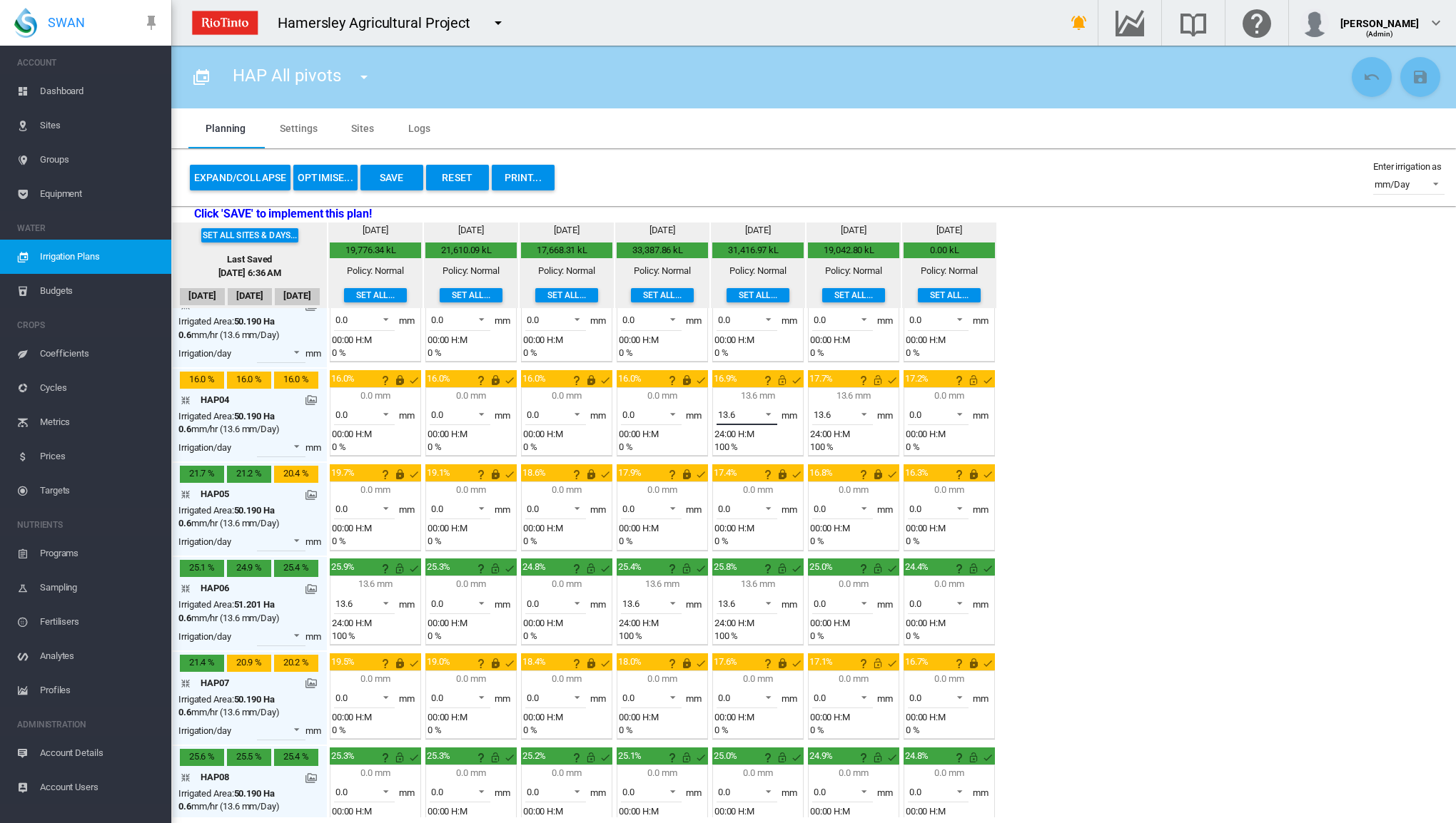
click at [767, 411] on span at bounding box center [765, 413] width 18 height 13
click at [756, 382] on md-option "0.0" at bounding box center [753, 376] width 97 height 34
click at [862, 413] on span at bounding box center [860, 413] width 18 height 13
click at [839, 375] on md-option "0.0" at bounding box center [849, 376] width 97 height 34
click at [971, 376] on md-icon "This irrigation is unlocked and so can be amended by the optimiser. Click here …" at bounding box center [974, 380] width 18 height 17
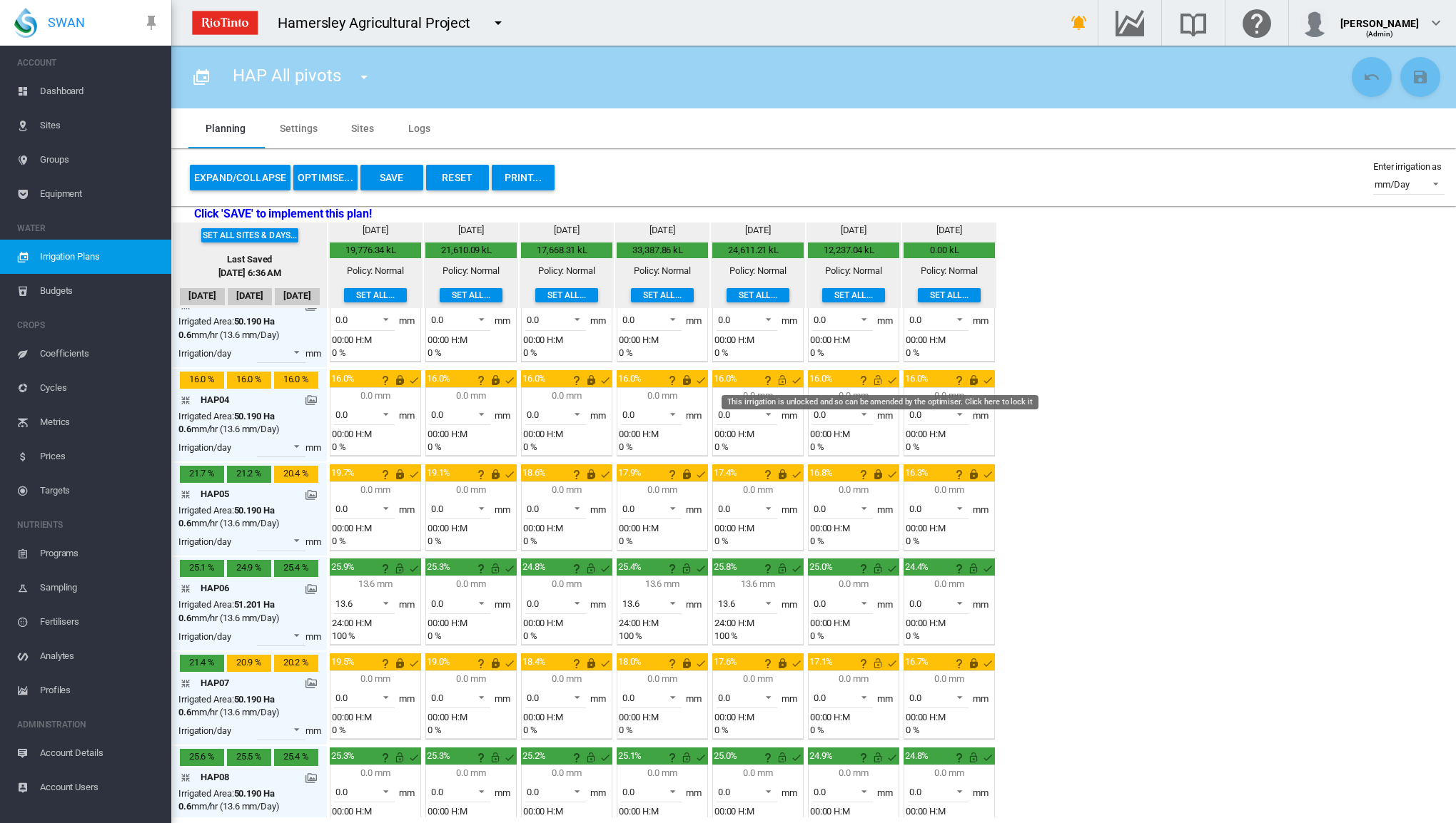
click at [875, 380] on md-icon "This irrigation is unlocked and so can be amended by the optimiser. Click here …" at bounding box center [878, 380] width 18 height 17
click at [776, 375] on md-icon "This irrigation is unlocked and so can be amended by the optimiser. Click here …" at bounding box center [783, 380] width 18 height 17
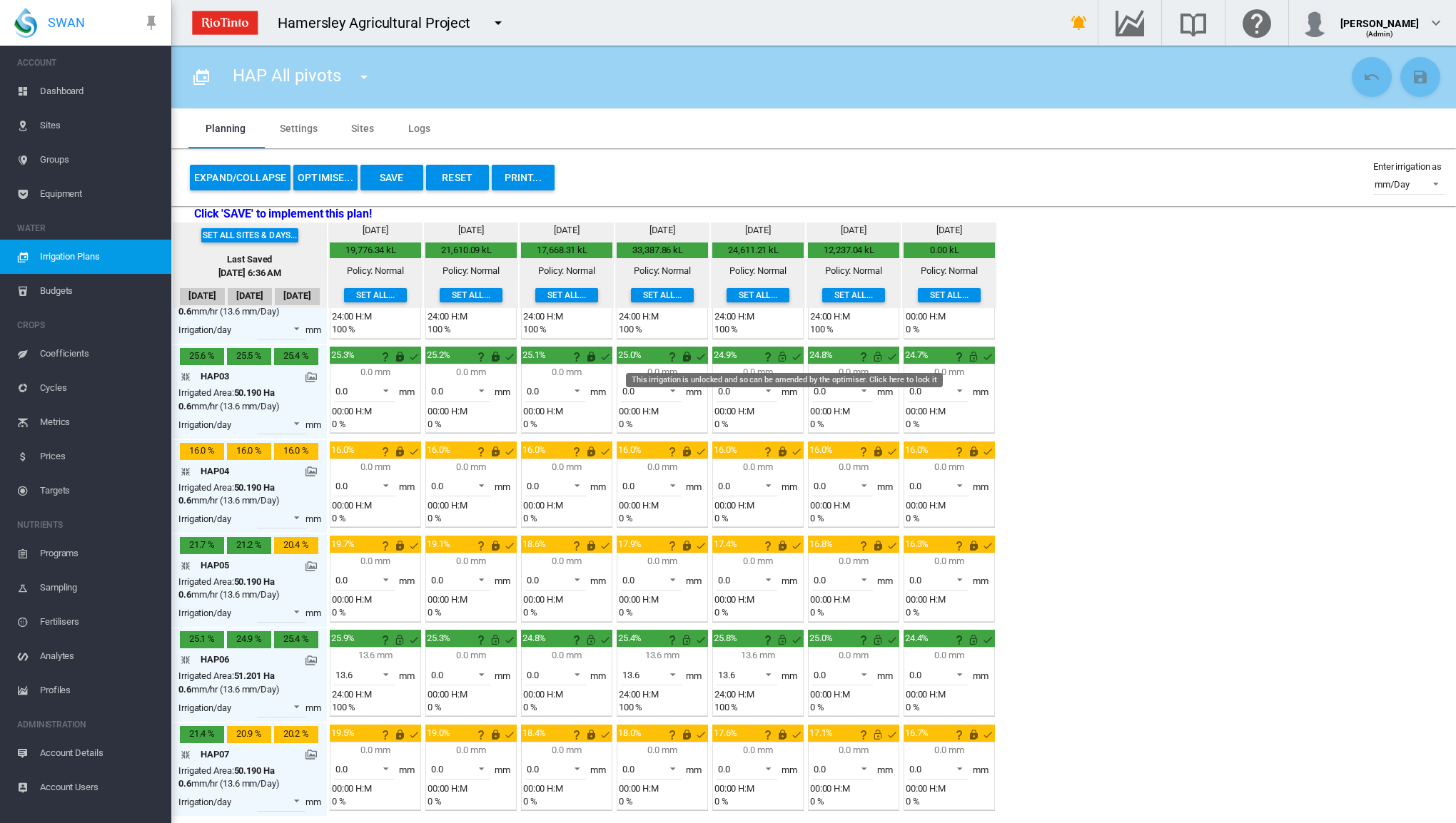
click at [779, 352] on md-icon "This irrigation is unlocked and so can be amended by the optimiser. Click here …" at bounding box center [783, 357] width 18 height 17
click at [879, 352] on md-icon "This irrigation is unlocked and so can be amended by the optimiser. Click here …" at bounding box center [878, 357] width 18 height 17
click at [976, 355] on md-icon "This irrigation is unlocked and so can be amended by the optimiser. Click here …" at bounding box center [974, 357] width 18 height 17
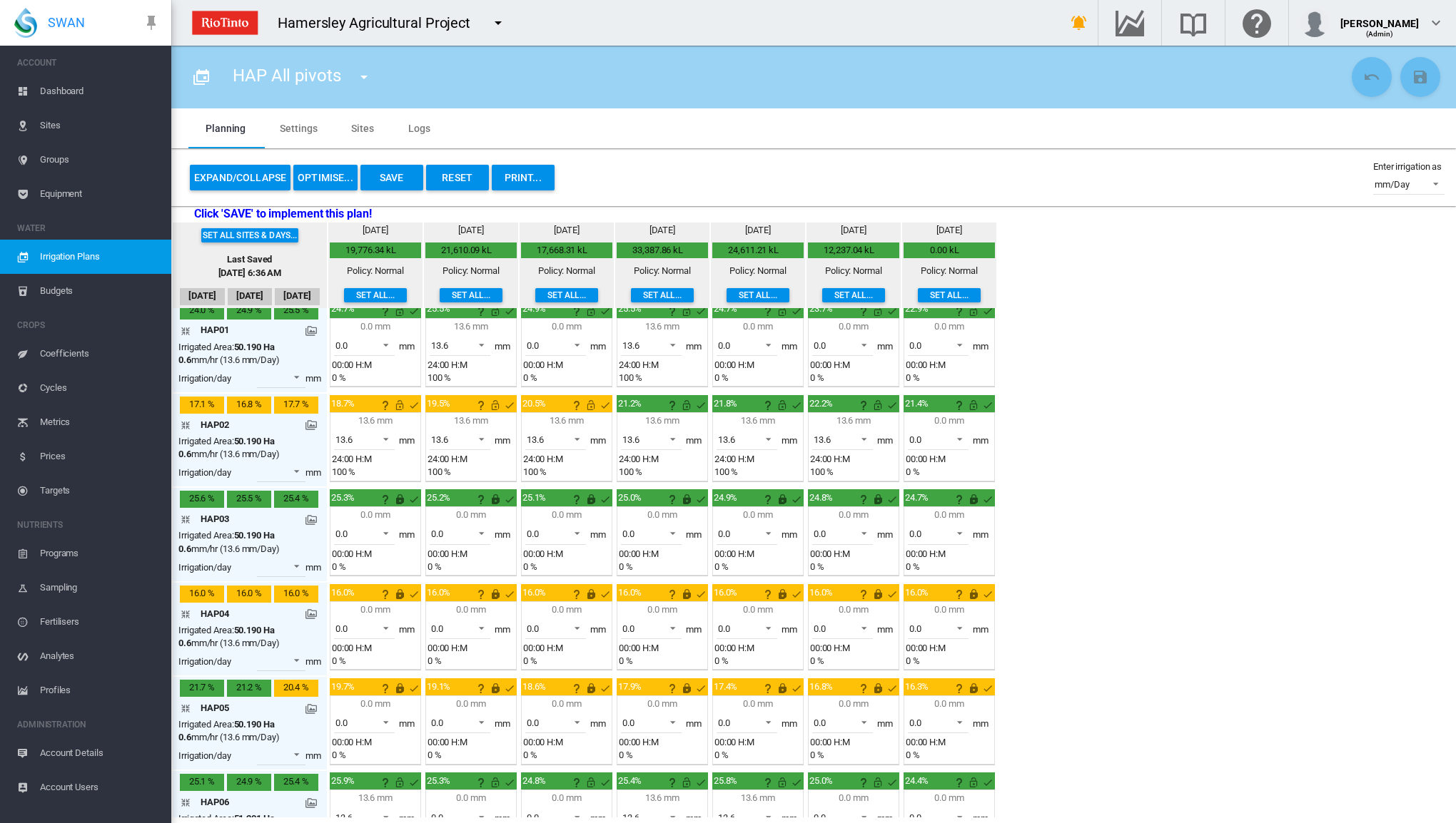
scroll to position [0, 0]
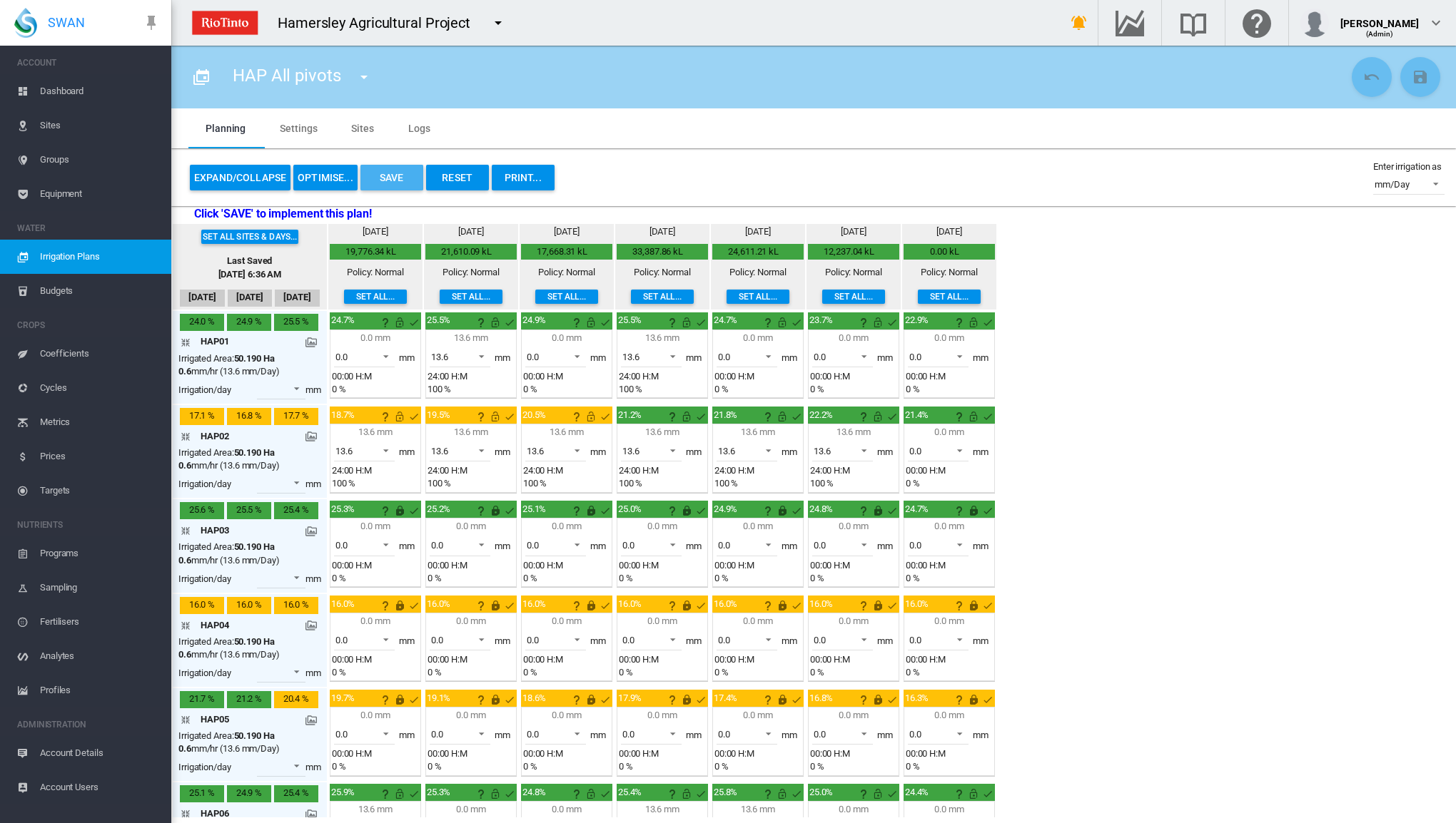
click at [408, 179] on button "Save" at bounding box center [391, 177] width 63 height 25
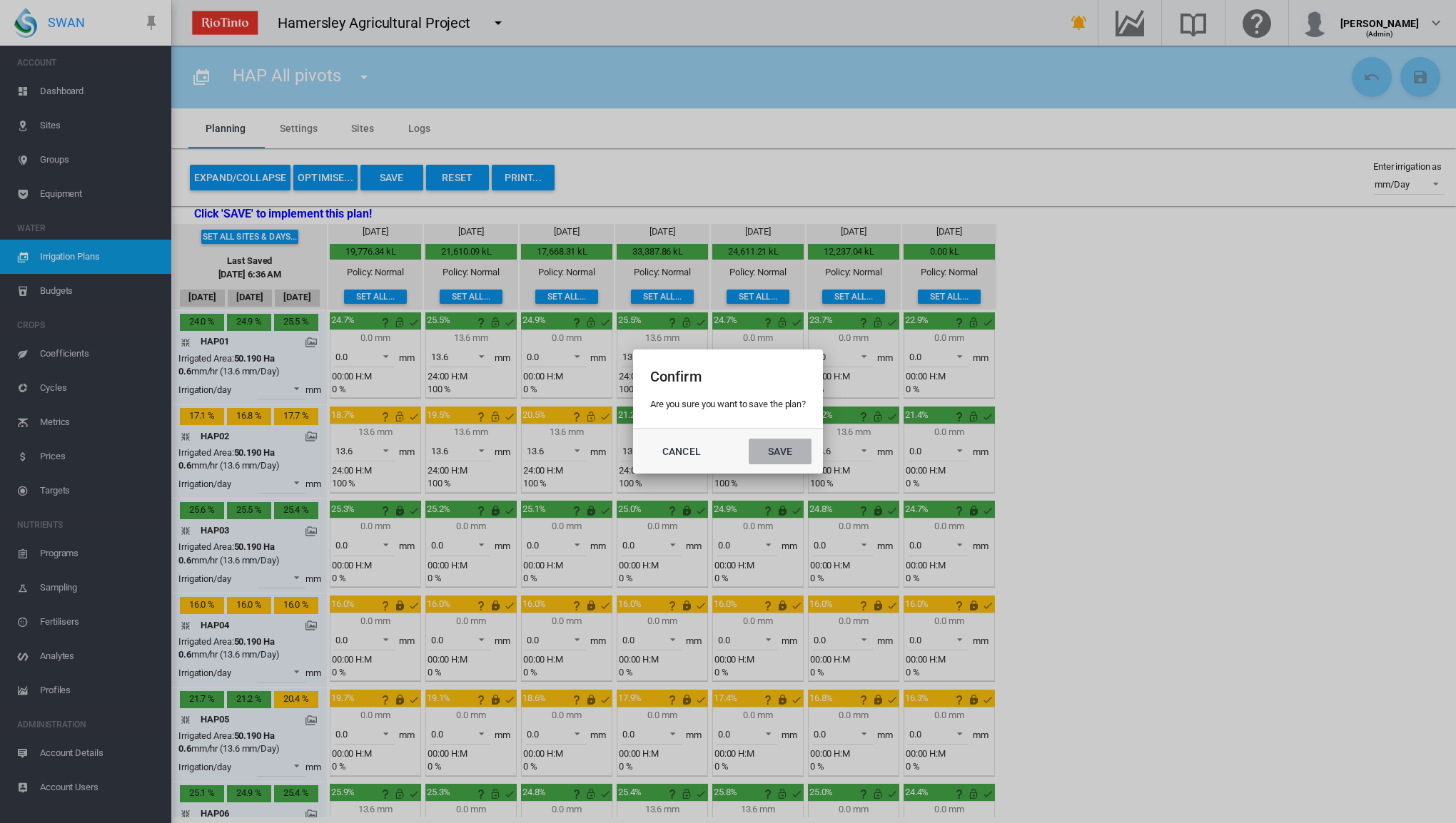
click at [786, 445] on button "Save" at bounding box center [780, 452] width 63 height 25
